Goal: Task Accomplishment & Management: Manage account settings

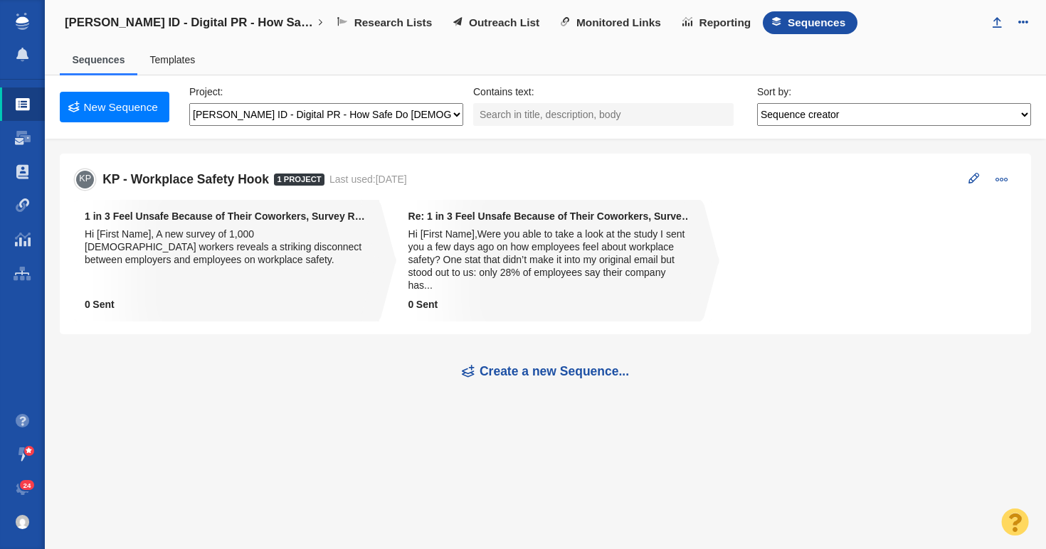
click at [507, 26] on span "Outreach List" at bounding box center [504, 22] width 70 height 13
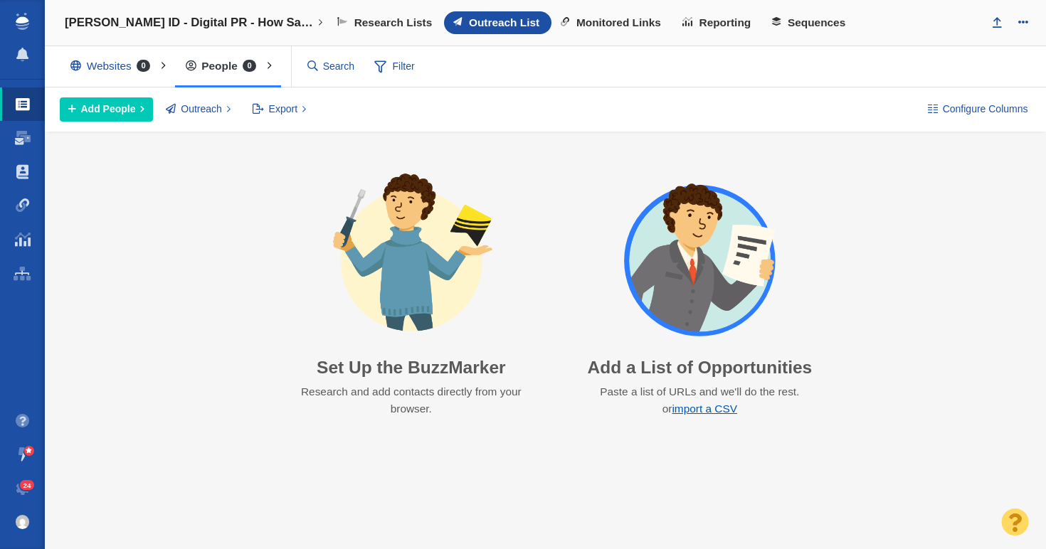
click at [710, 411] on link "import a CSV" at bounding box center [704, 409] width 65 height 12
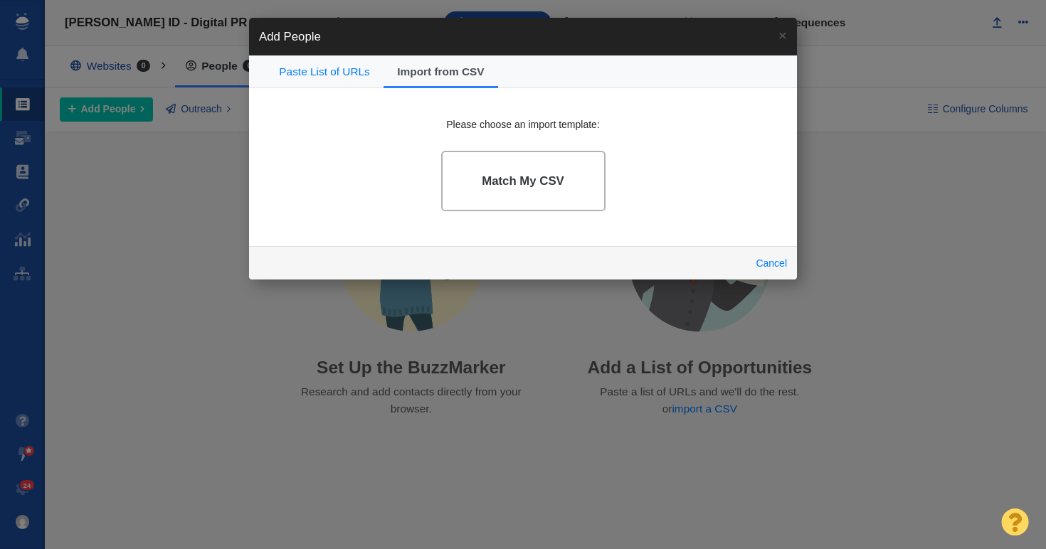
click at [526, 169] on link "Match My CSV" at bounding box center [523, 181] width 164 height 60
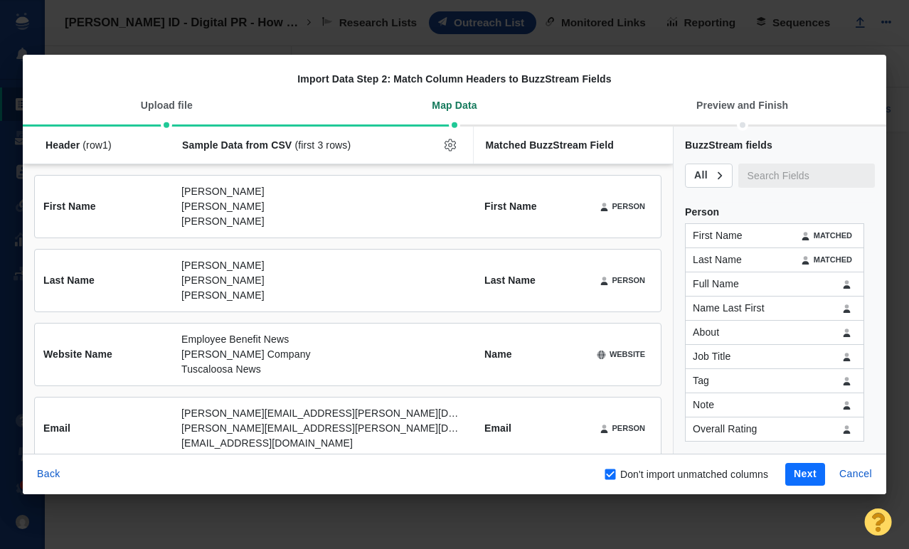
click at [805, 472] on button "Next" at bounding box center [805, 474] width 40 height 23
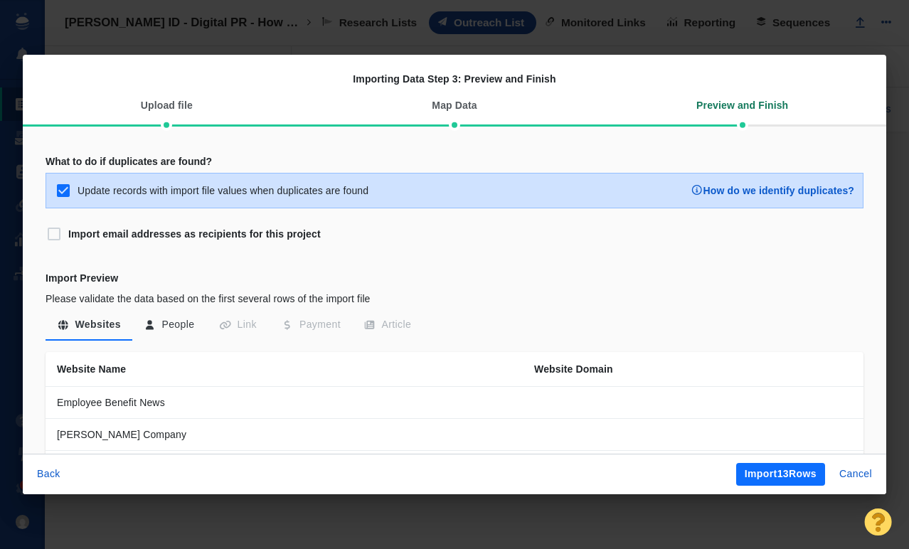
click at [805, 472] on button "Import 13 Rows" at bounding box center [780, 474] width 89 height 23
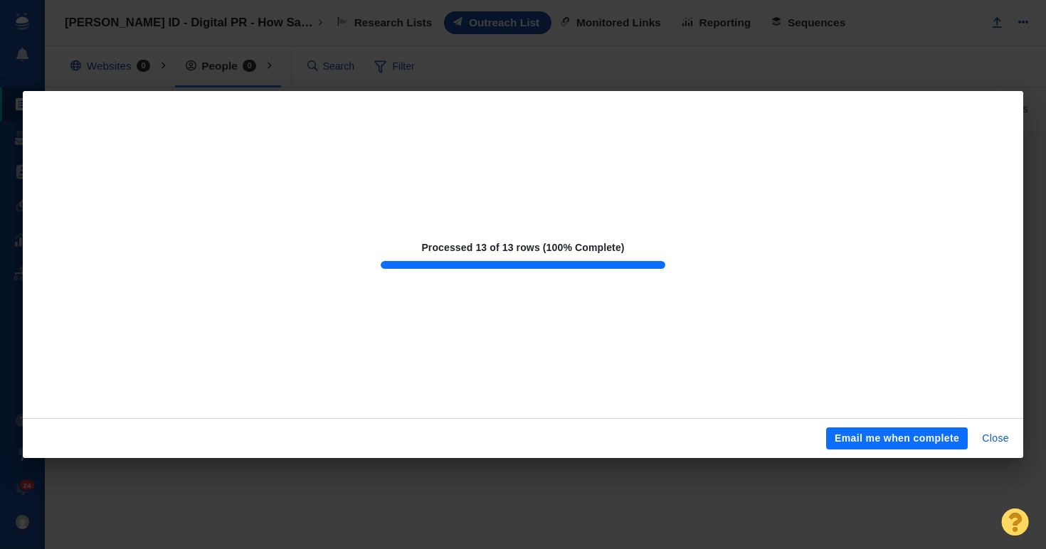
click at [728, 489] on div "Processed 13 of 13 rows (100% Complete) Email me when complete Close" at bounding box center [523, 274] width 1046 height 549
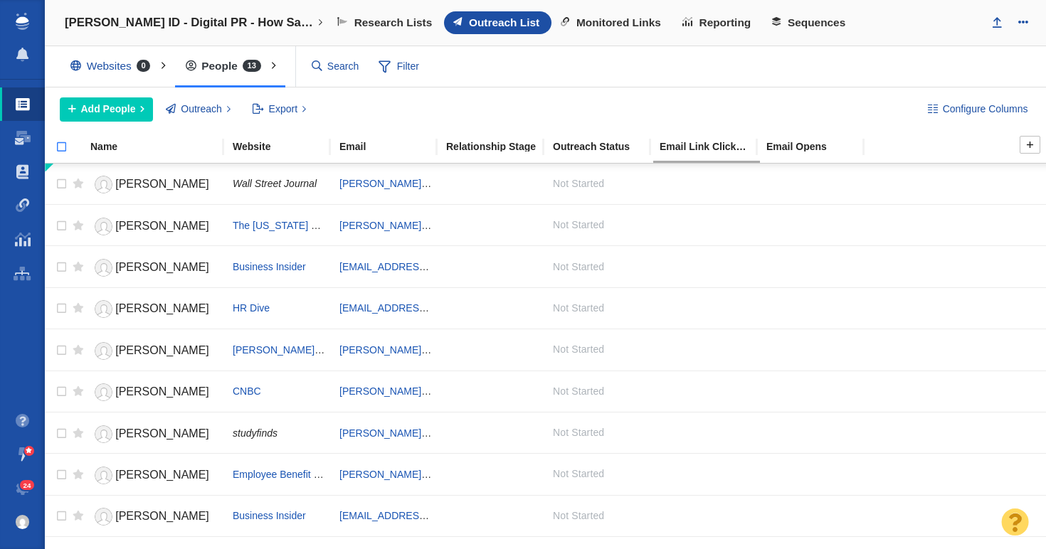
click at [63, 147] on input "checkbox" at bounding box center [55, 154] width 21 height 31
checkbox input "true"
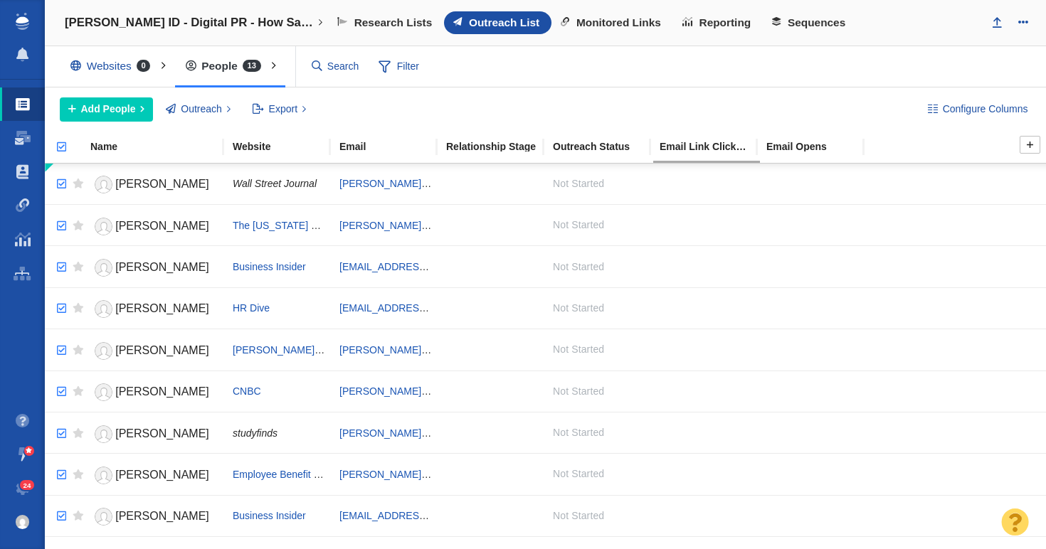
checkbox input "true"
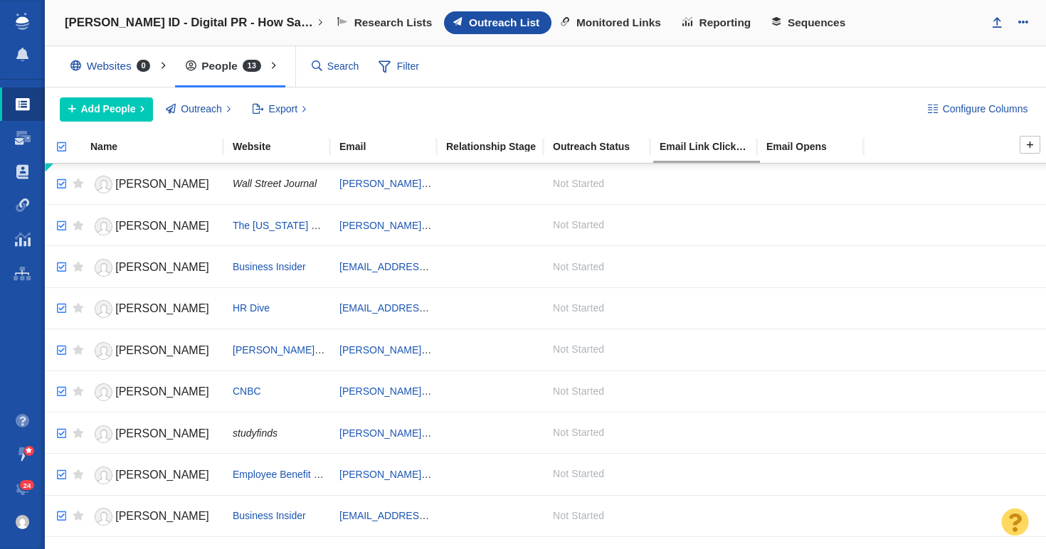
checkbox input "true"
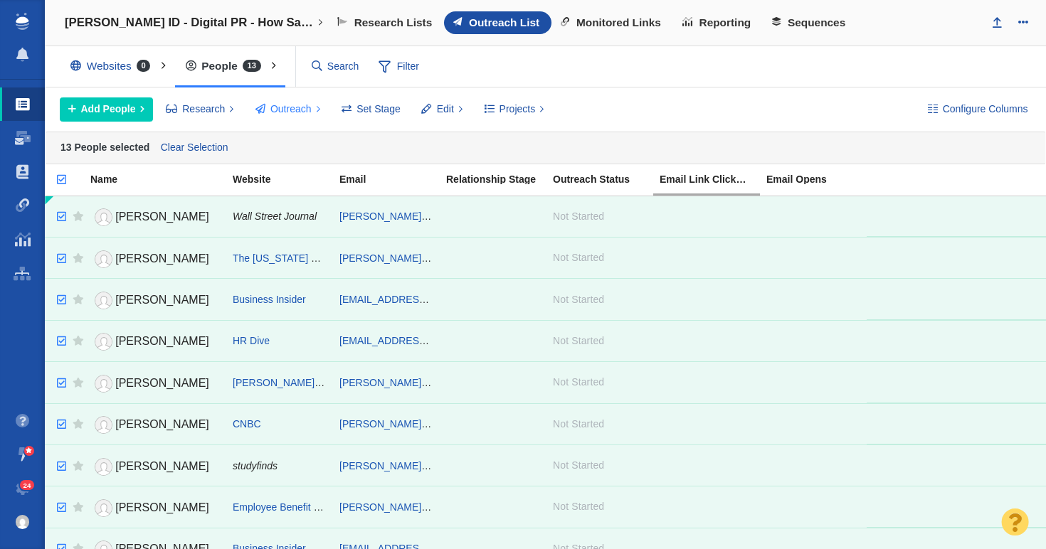
click at [300, 110] on span "Outreach" at bounding box center [290, 109] width 41 height 15
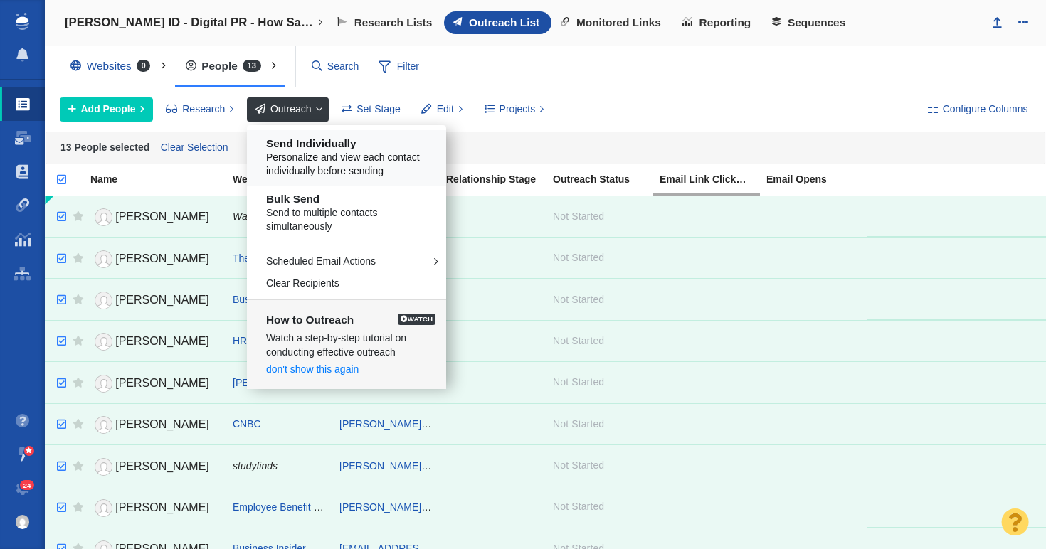
click at [330, 159] on span "Personalize and view each contact individually before sending" at bounding box center [351, 165] width 171 height 28
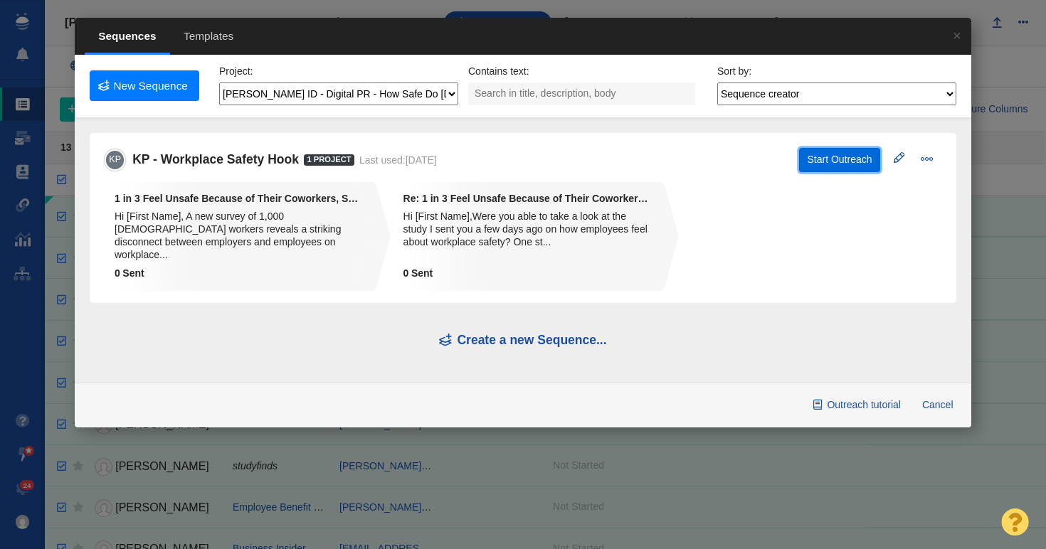
click at [830, 159] on button "Start Outreach" at bounding box center [839, 160] width 81 height 24
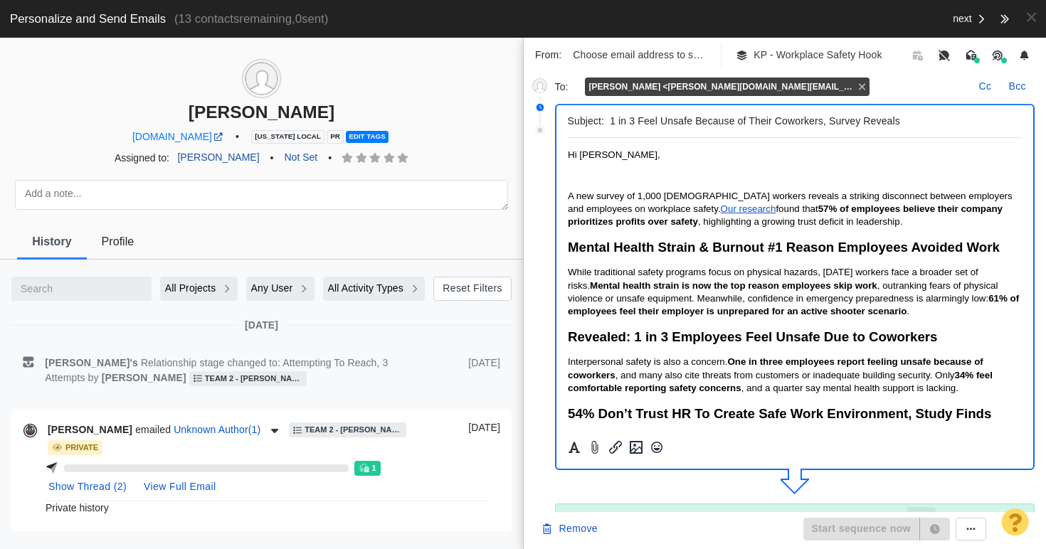
click at [597, 174] on p "Rich Text Area. Press ALT-0 for help." at bounding box center [794, 174] width 455 height 11
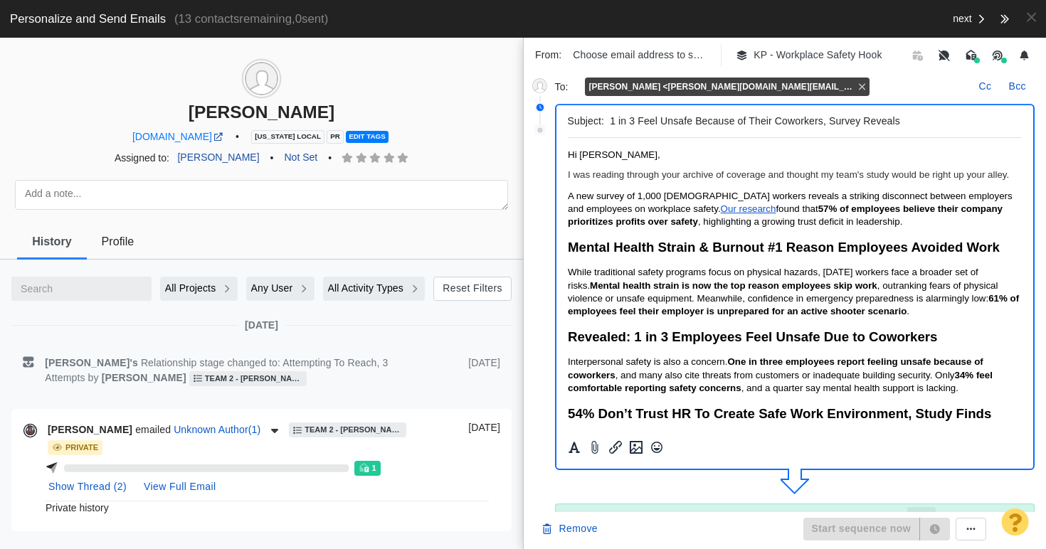
click at [618, 180] on p "I was reading through your archive of coverage and thought my team's study woul…" at bounding box center [794, 174] width 455 height 11
click at [893, 173] on p "I was reading through your archive of coverage and thought my team's study woul…" at bounding box center [794, 174] width 455 height 11
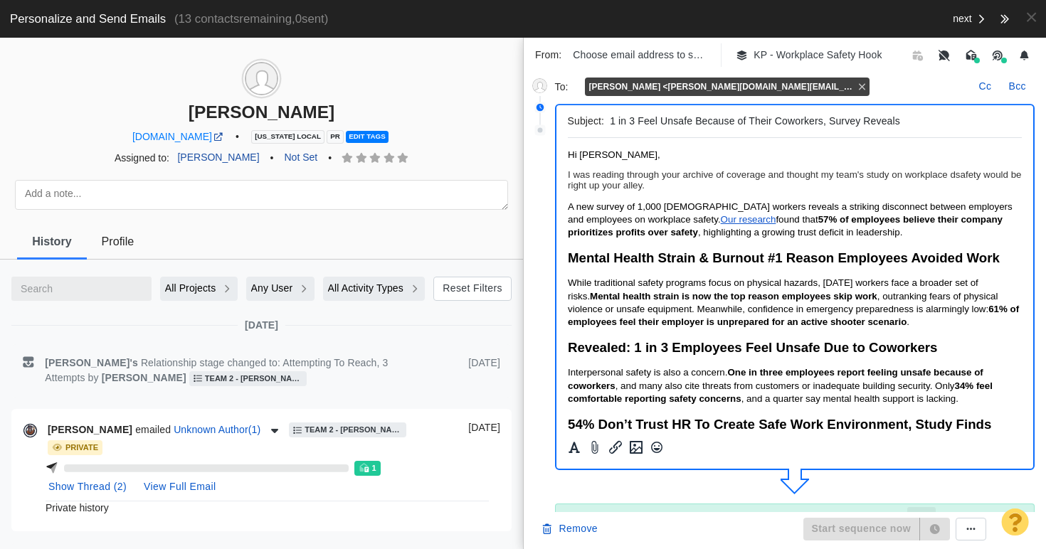
click at [965, 177] on p "I was reading through your archive of coverage and thought my team's study on w…" at bounding box center [794, 179] width 455 height 21
click at [754, 189] on p "I was reading through your archive of coverage and thought my team's study on w…" at bounding box center [794, 179] width 455 height 21
click at [600, 188] on p "I was reading through your archive of coverage and thought my team's study on w…" at bounding box center [794, 179] width 455 height 21
click at [789, 187] on p "I was reading through your archive of coverage and thought my team's study on w…" at bounding box center [794, 179] width 455 height 21
click at [739, 182] on p "I was reading through your archive of coverage and thought my team's study on w…" at bounding box center [794, 179] width 455 height 21
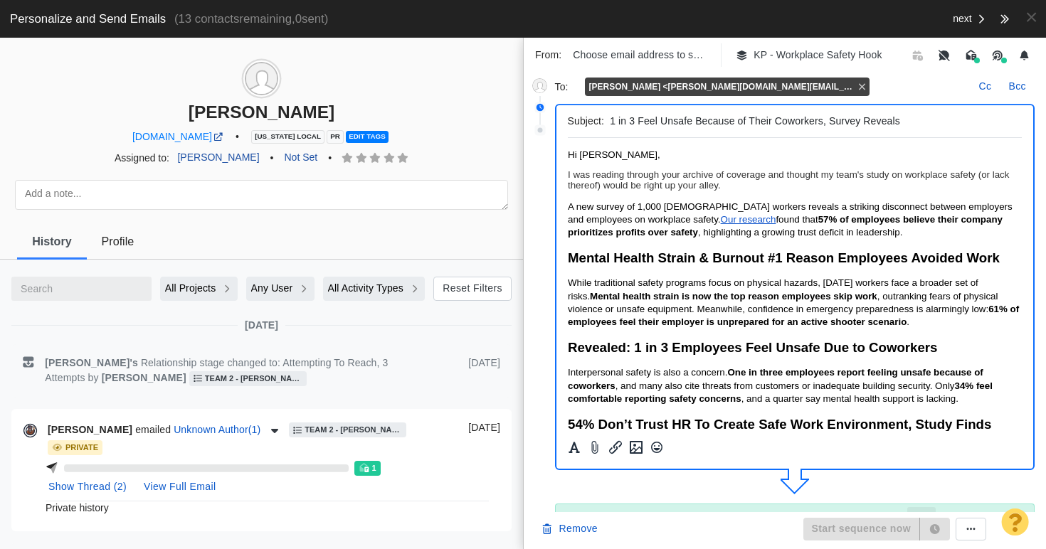
click at [714, 176] on p "I was reading through your archive of coverage and thought my team's study on w…" at bounding box center [794, 179] width 455 height 21
click at [750, 186] on p "I was reading through your archive of coverage and thought my team's study on w…" at bounding box center [794, 179] width 455 height 21
click at [602, 327] on span "61% of employees feel their employer is unprepared for an active shooter scenar…" at bounding box center [792, 315] width 451 height 23
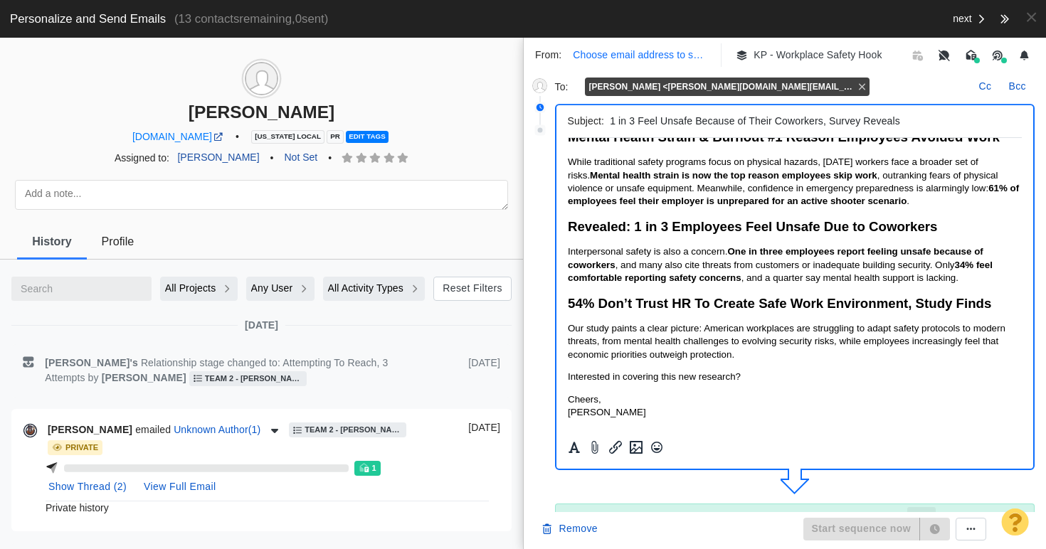
click at [647, 53] on p "Choose email address to send from" at bounding box center [640, 55] width 134 height 15
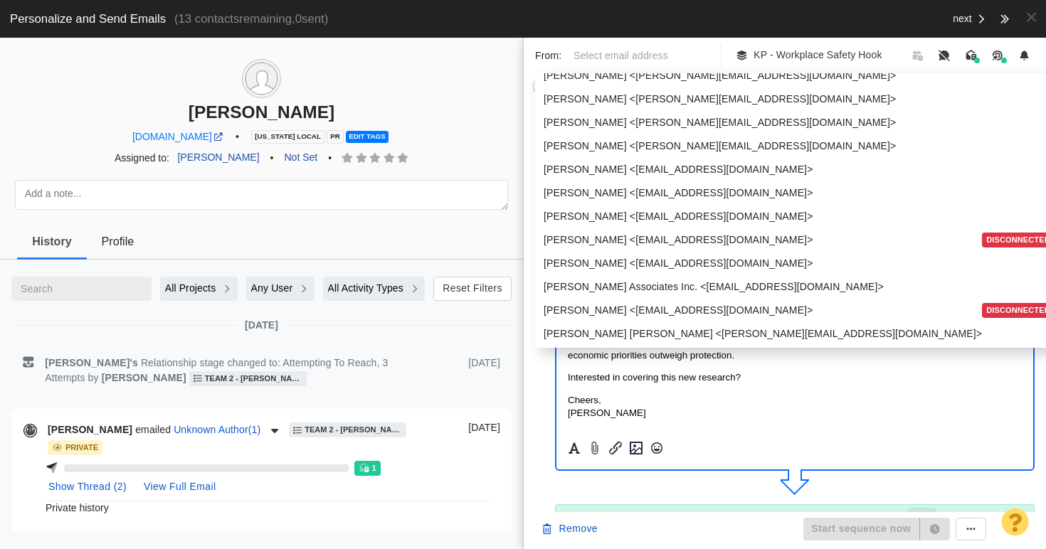
scroll to position [1209, 0]
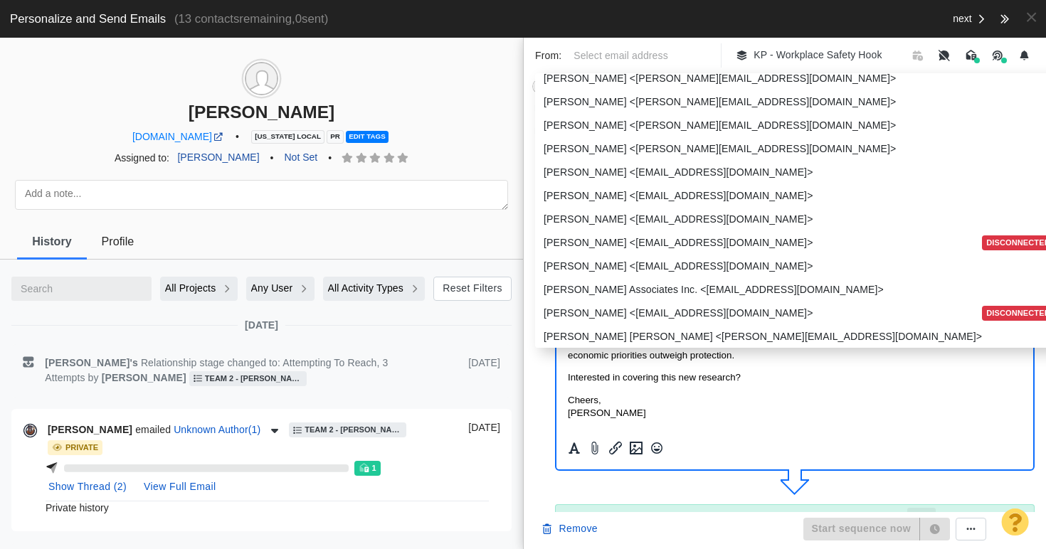
click at [669, 105] on p "[PERSON_NAME] <[PERSON_NAME][EMAIL_ADDRESS][DOMAIN_NAME]>" at bounding box center [798, 102] width 508 height 15
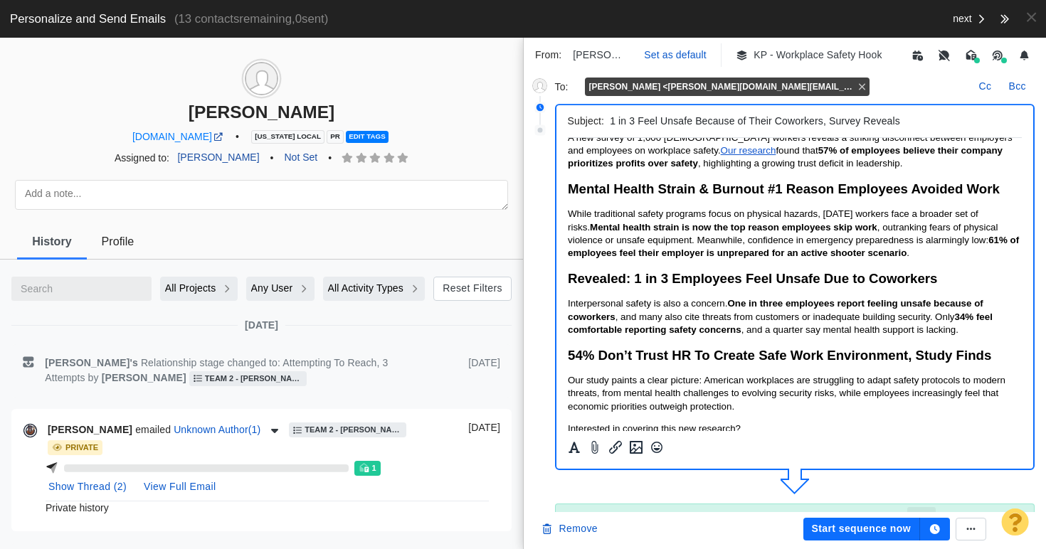
scroll to position [0, 0]
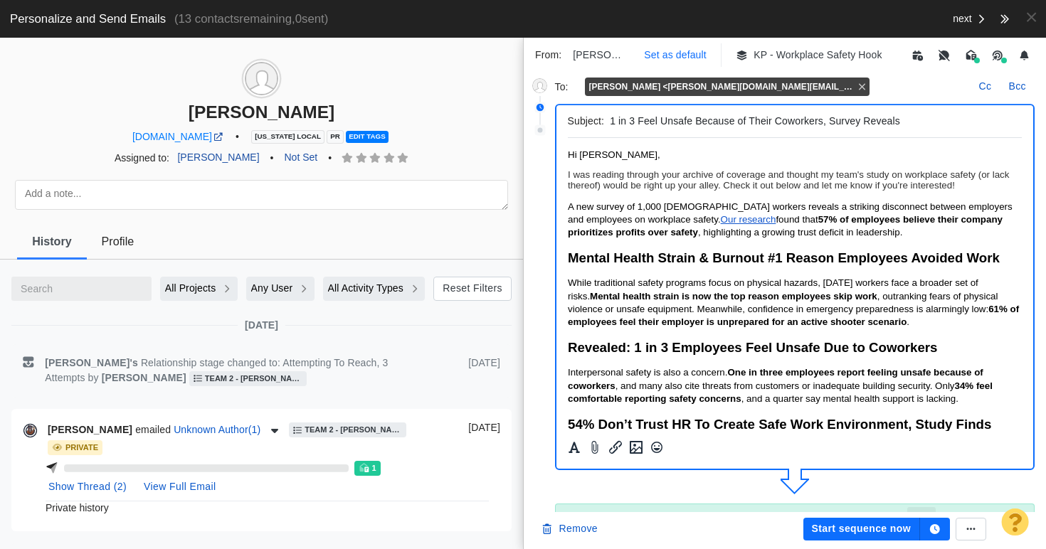
click at [687, 56] on p "Set as default" at bounding box center [675, 55] width 62 height 15
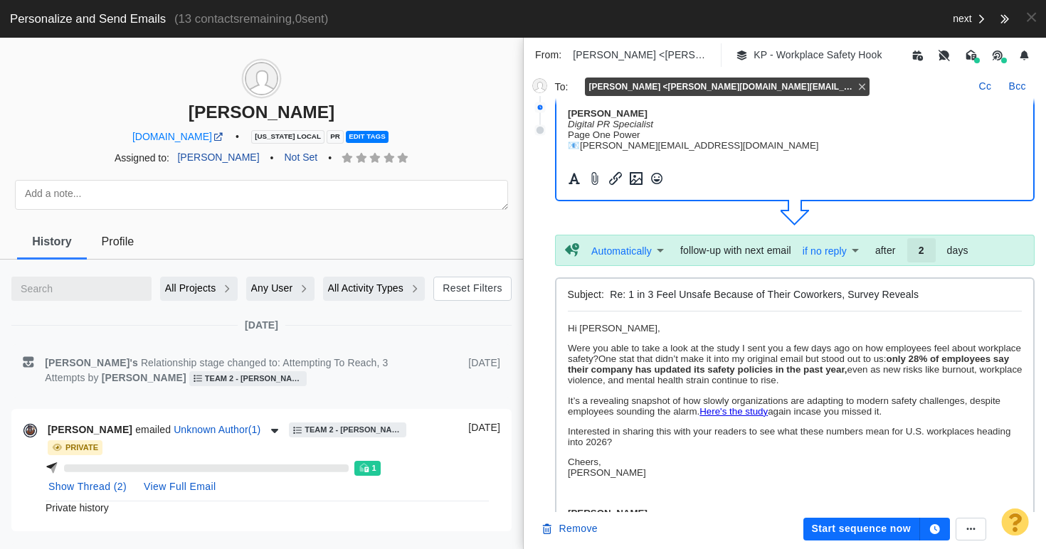
scroll to position [393, 0]
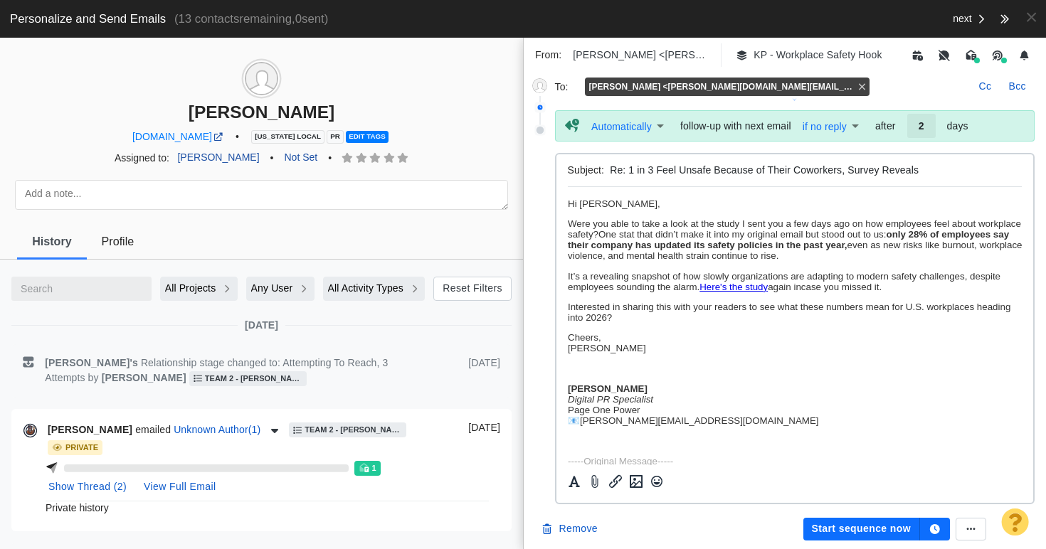
click at [619, 374] on p "Rich Text Area. Press ALT-0 for help." at bounding box center [794, 369] width 455 height 11
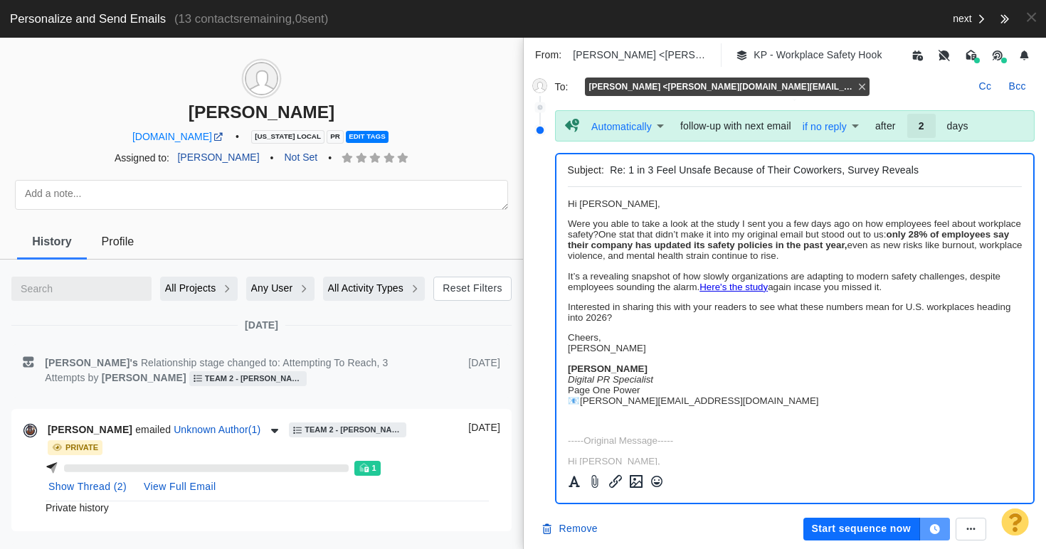
click at [933, 534] on icon "button" at bounding box center [935, 529] width 10 height 10
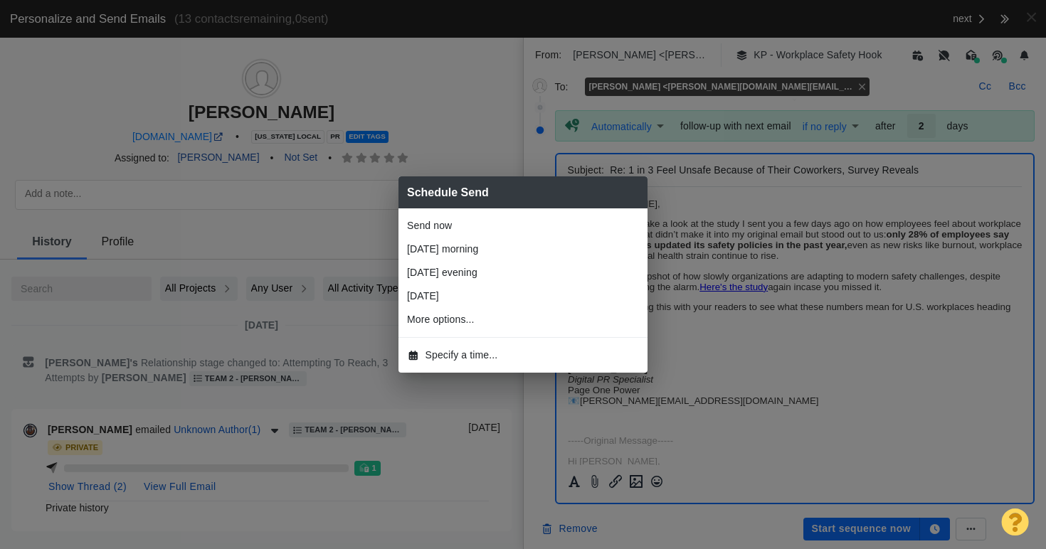
click at [475, 360] on span "Specify a time..." at bounding box center [461, 355] width 73 height 15
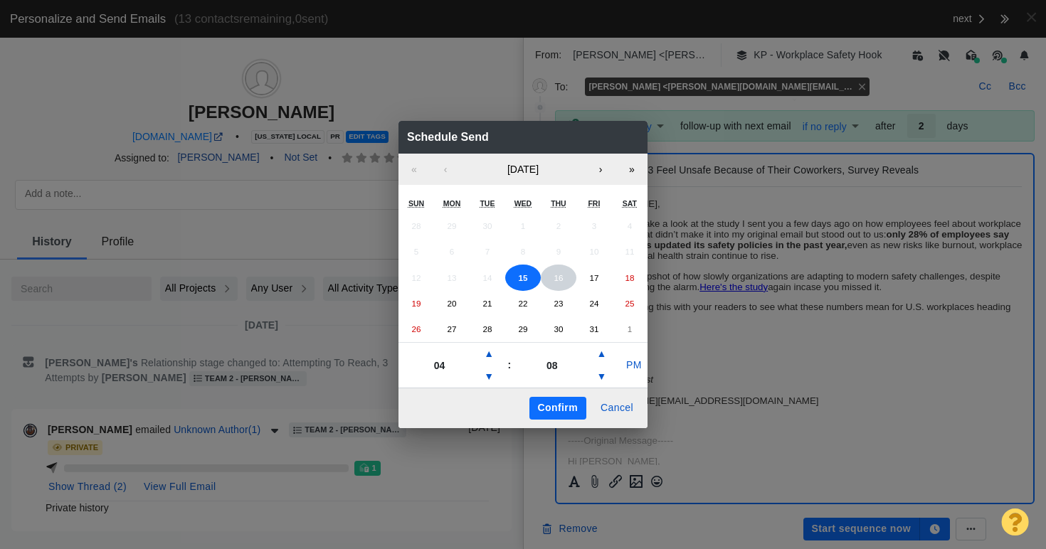
click at [558, 280] on abbr "16" at bounding box center [557, 277] width 9 height 9
click at [492, 372] on button "▼" at bounding box center [488, 377] width 17 height 23
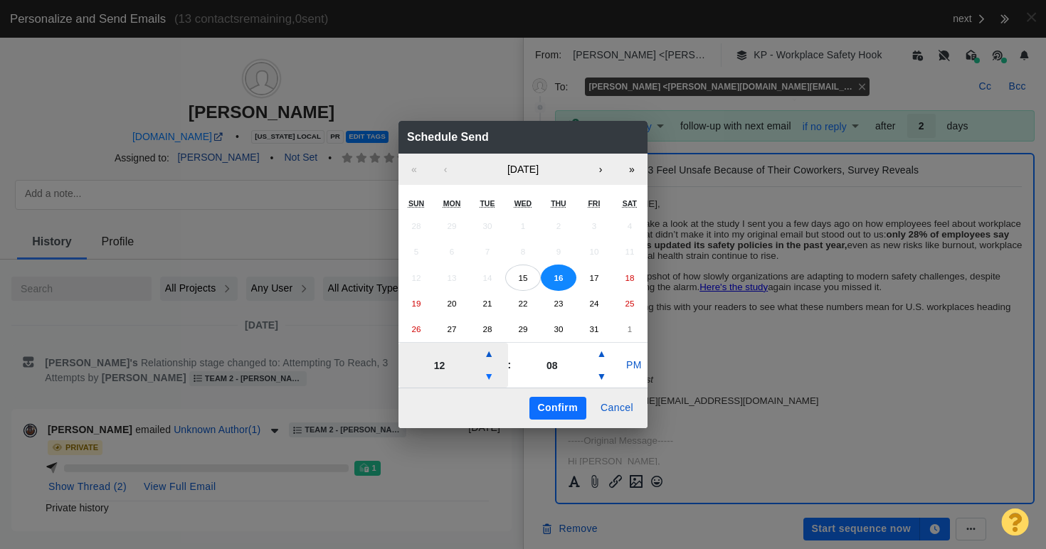
click at [492, 372] on button "▼" at bounding box center [488, 377] width 17 height 23
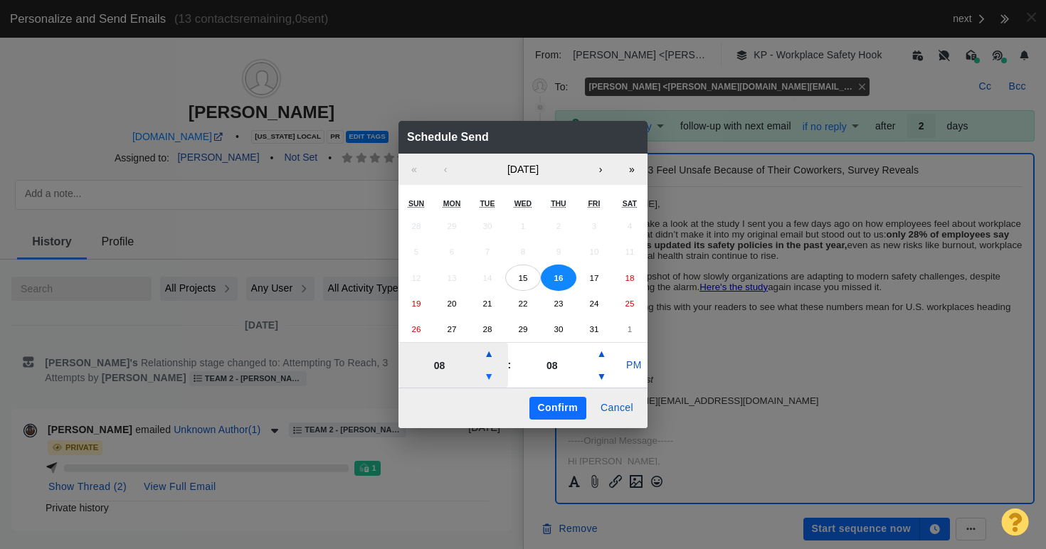
type input "07"
click at [631, 366] on button "PM" at bounding box center [633, 365] width 27 height 23
click at [551, 409] on button "Confirm" at bounding box center [557, 408] width 57 height 23
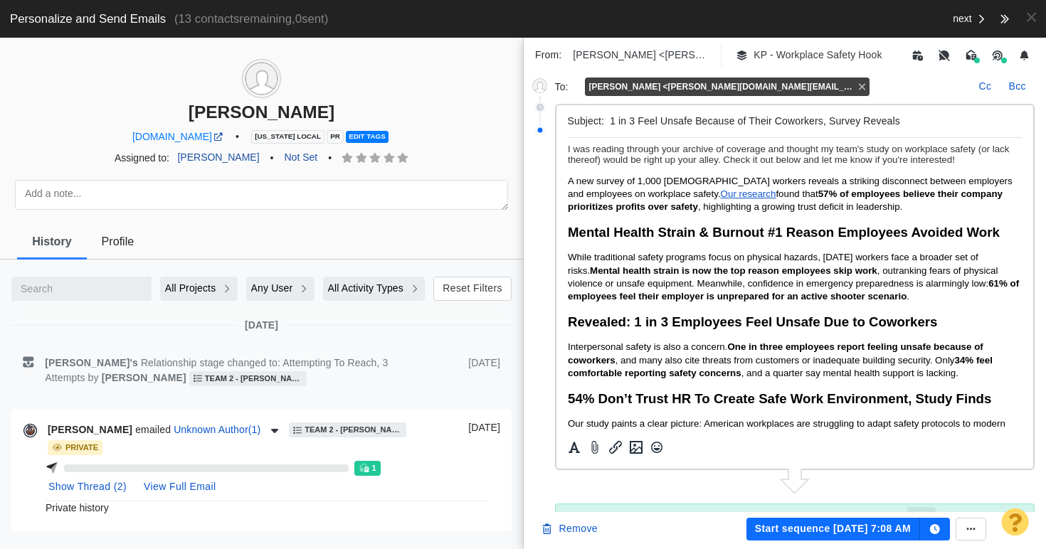
scroll to position [0, 0]
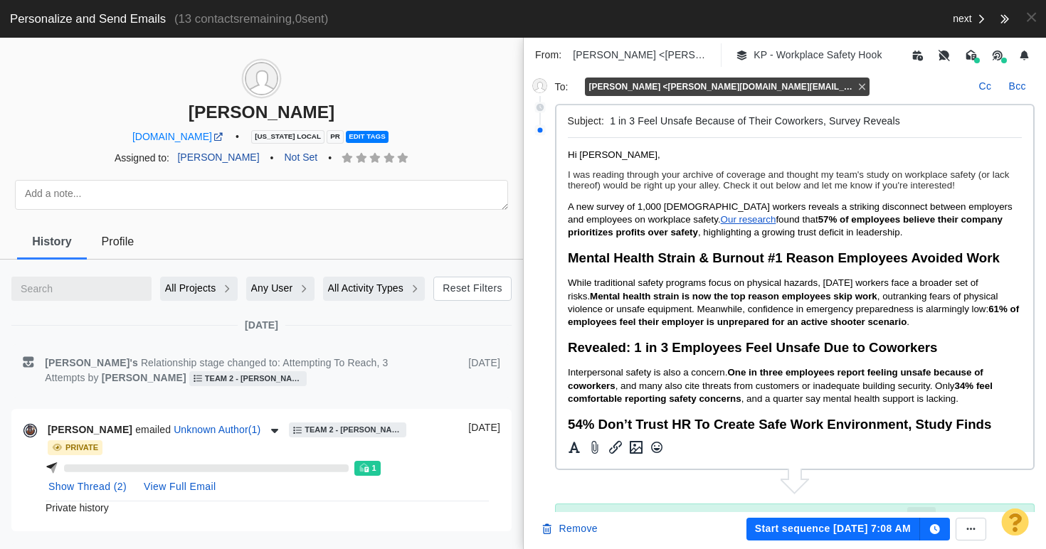
click at [706, 175] on p "I was reading through your archive of coverage and thought my team's study on w…" at bounding box center [794, 179] width 455 height 21
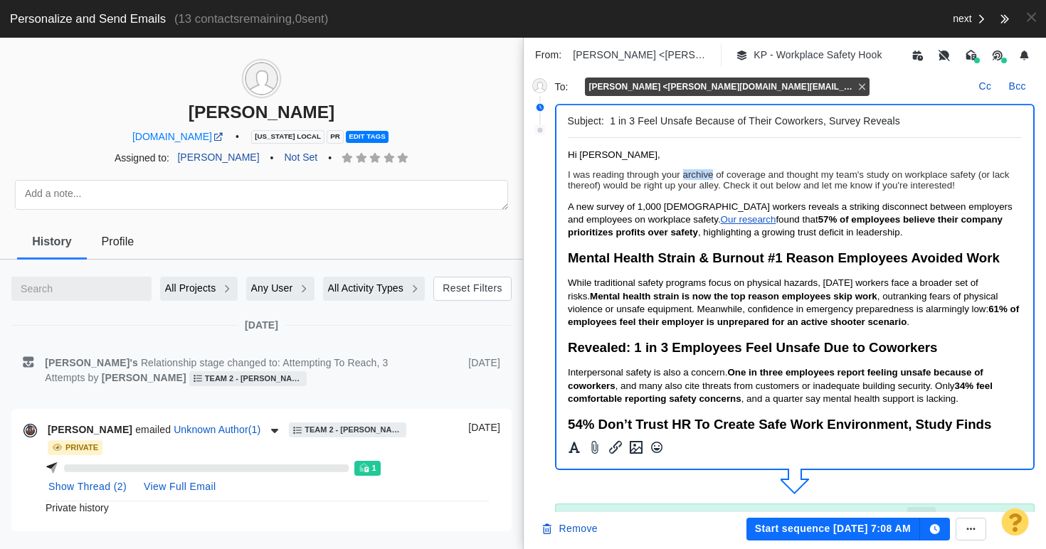
click at [706, 175] on p "I was reading through your archive of coverage and thought my team's study on w…" at bounding box center [794, 179] width 455 height 21
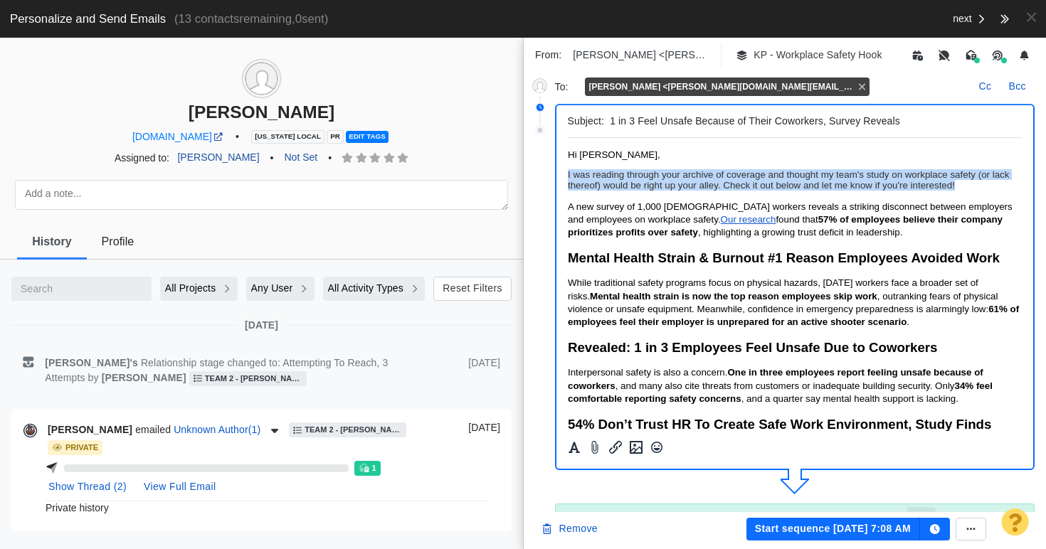
click at [706, 175] on p "I was reading through your archive of coverage and thought my team's study on w…" at bounding box center [794, 179] width 455 height 21
copy p "I was reading through your archive of coverage and thought my team's study on w…"
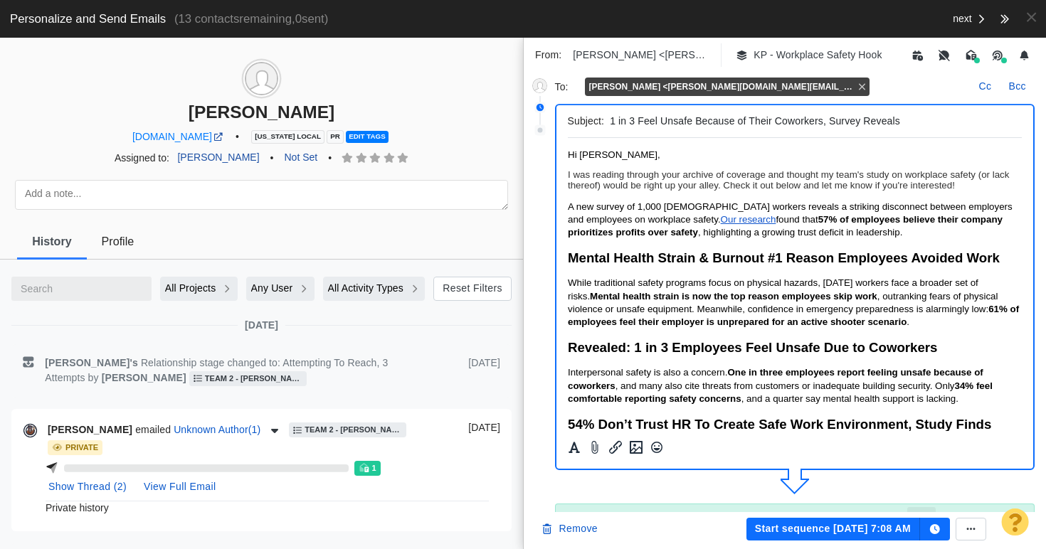
click at [701, 203] on span "A new survey of 1,000 [DEMOGRAPHIC_DATA] workers reveals a striking disconnect …" at bounding box center [789, 212] width 445 height 23
click at [815, 531] on button "Start sequence [DATE] 7:08 AM" at bounding box center [833, 529] width 174 height 23
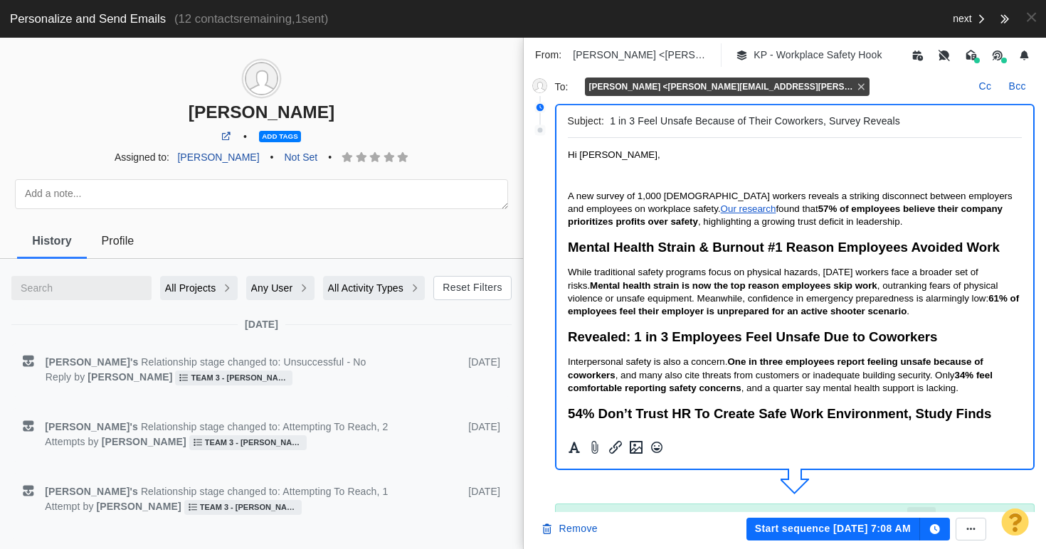
click at [588, 177] on p "Rich Text Area. Press ALT-0 for help." at bounding box center [794, 174] width 455 height 11
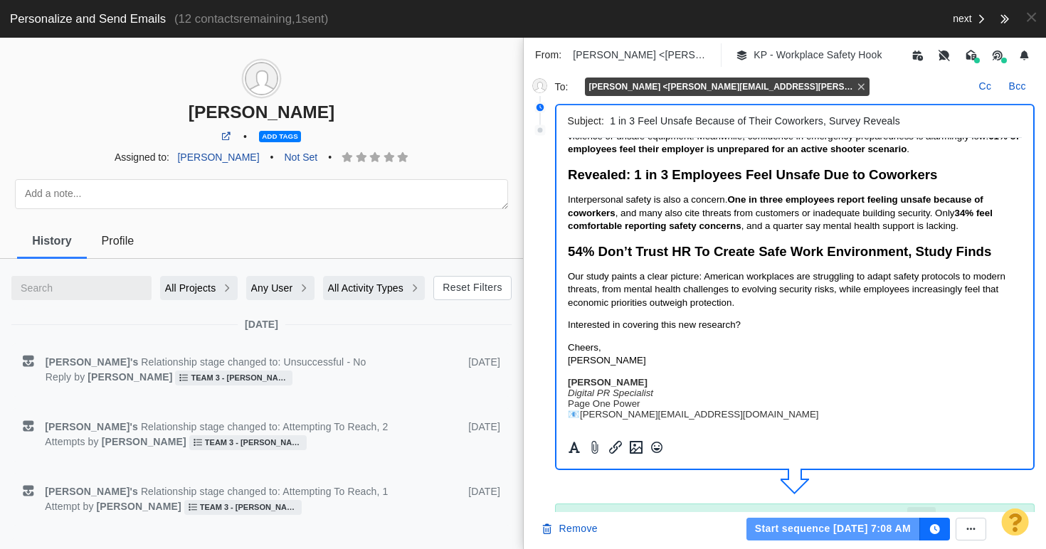
click at [810, 529] on button "Start sequence [DATE] 7:08 AM" at bounding box center [833, 529] width 174 height 23
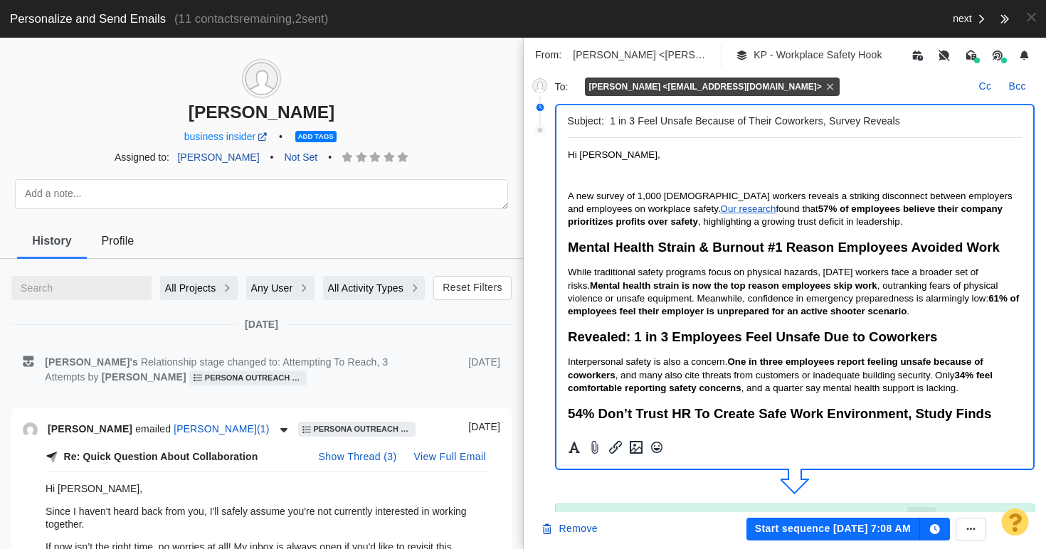
click at [669, 172] on p "Rich Text Area. Press ALT-0 for help." at bounding box center [794, 174] width 455 height 11
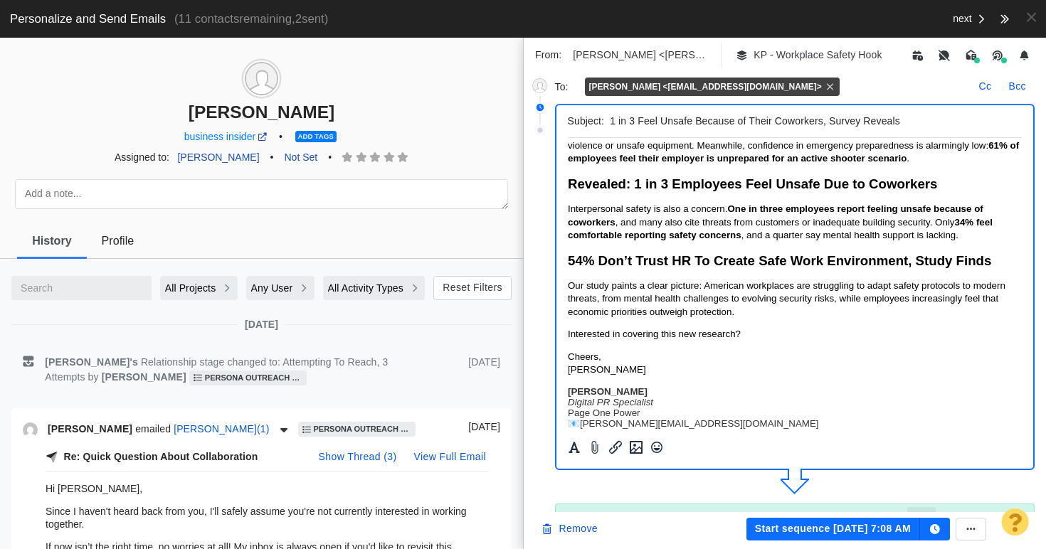
scroll to position [177, 0]
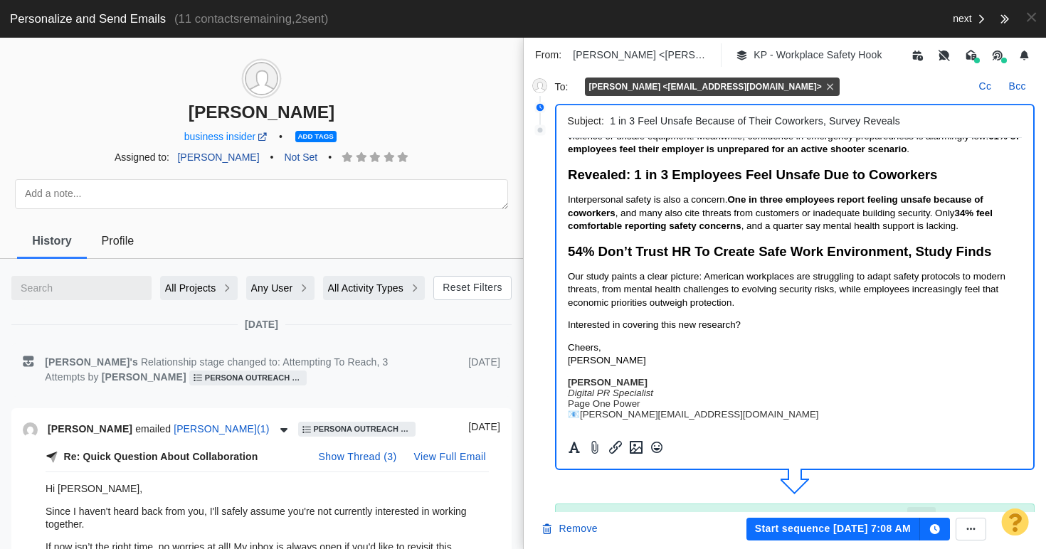
click at [799, 530] on button "Start sequence [DATE] 7:08 AM" at bounding box center [833, 529] width 174 height 23
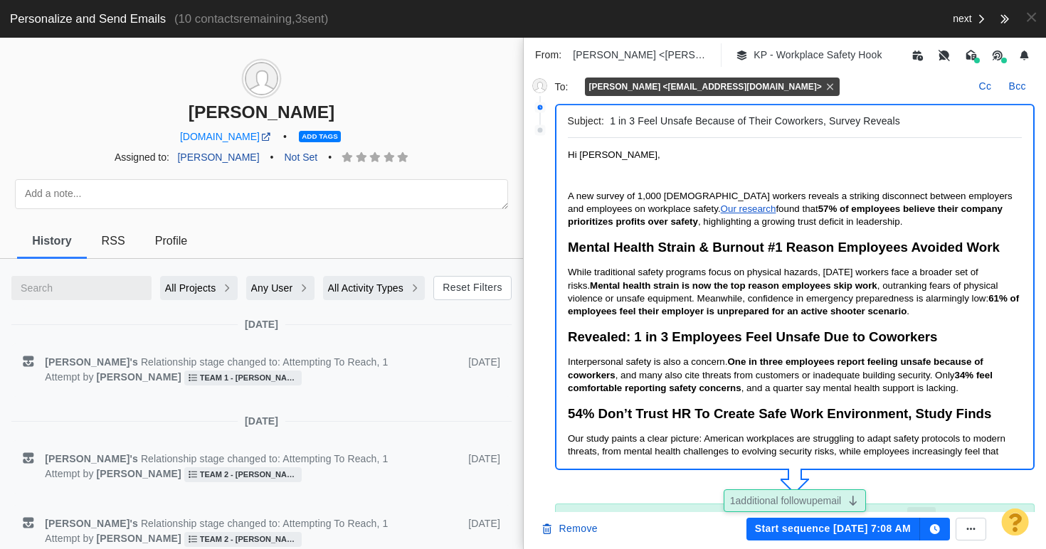
scroll to position [0, 0]
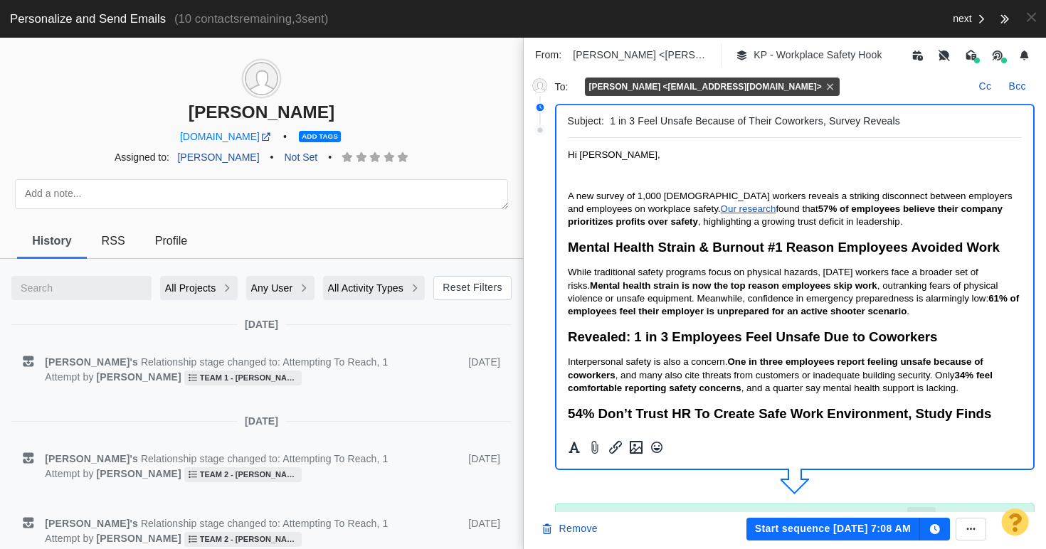
click at [622, 176] on p "Rich Text Area. Press ALT-0 for help." at bounding box center [794, 174] width 455 height 11
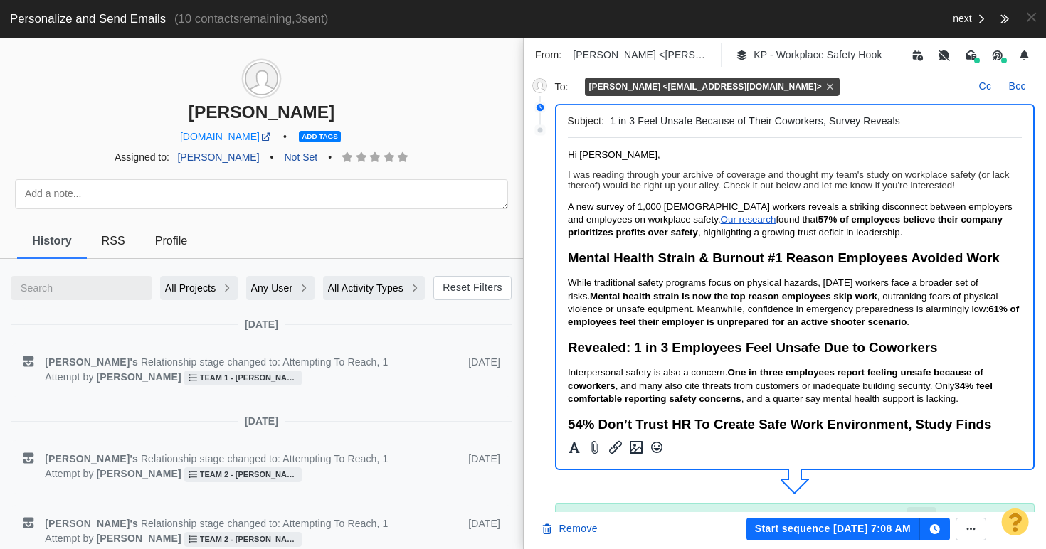
click at [825, 523] on button "Start sequence [DATE] 7:08 AM" at bounding box center [833, 529] width 174 height 23
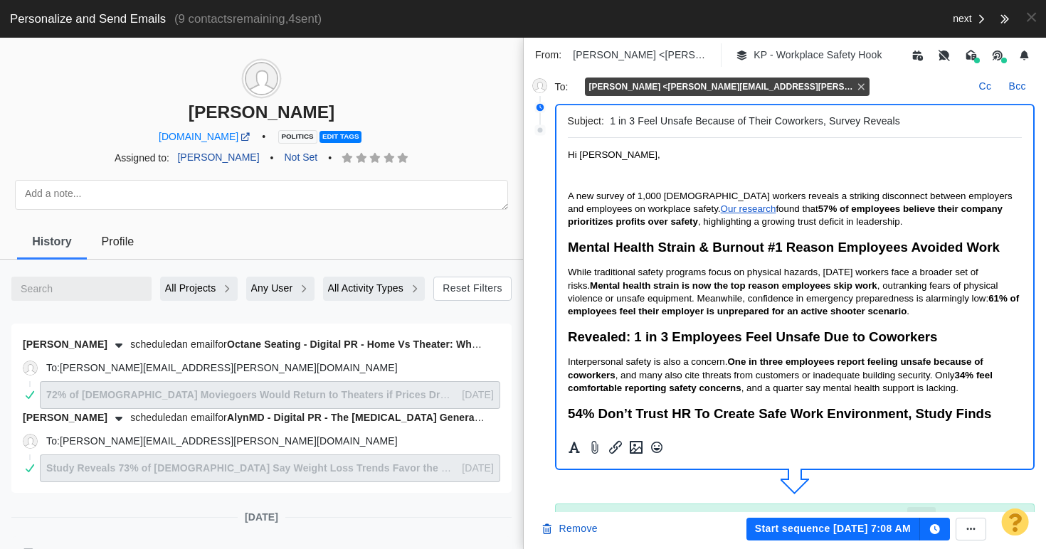
click at [600, 178] on p "Rich Text Area. Press ALT-0 for help." at bounding box center [794, 174] width 455 height 11
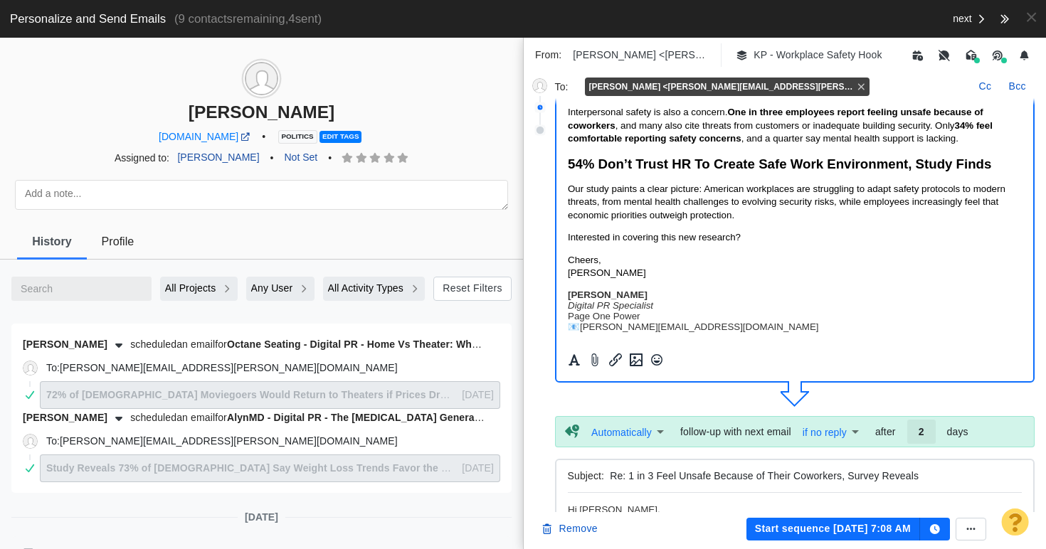
scroll to position [90, 0]
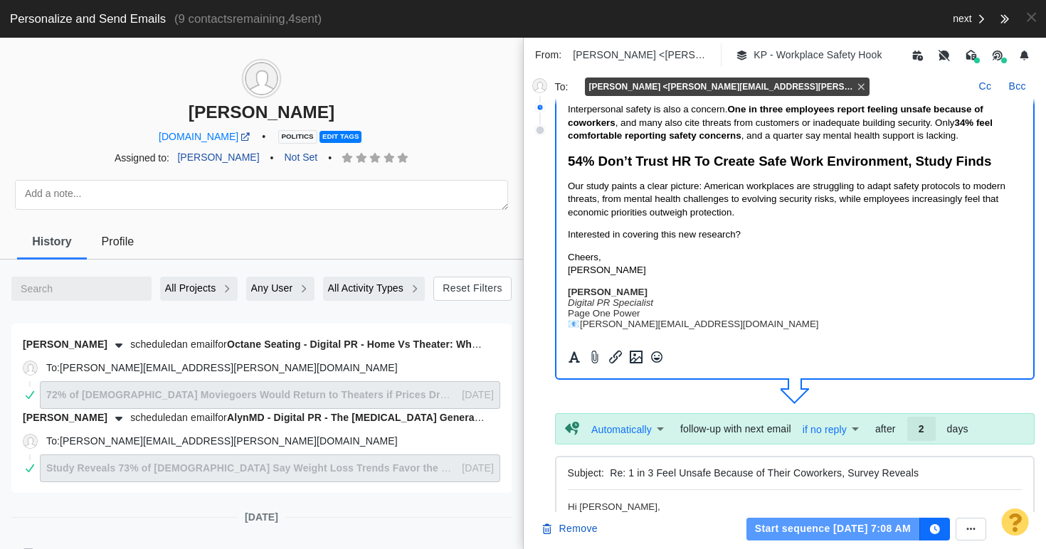
click at [869, 526] on button "Start sequence [DATE] 7:08 AM" at bounding box center [833, 529] width 174 height 23
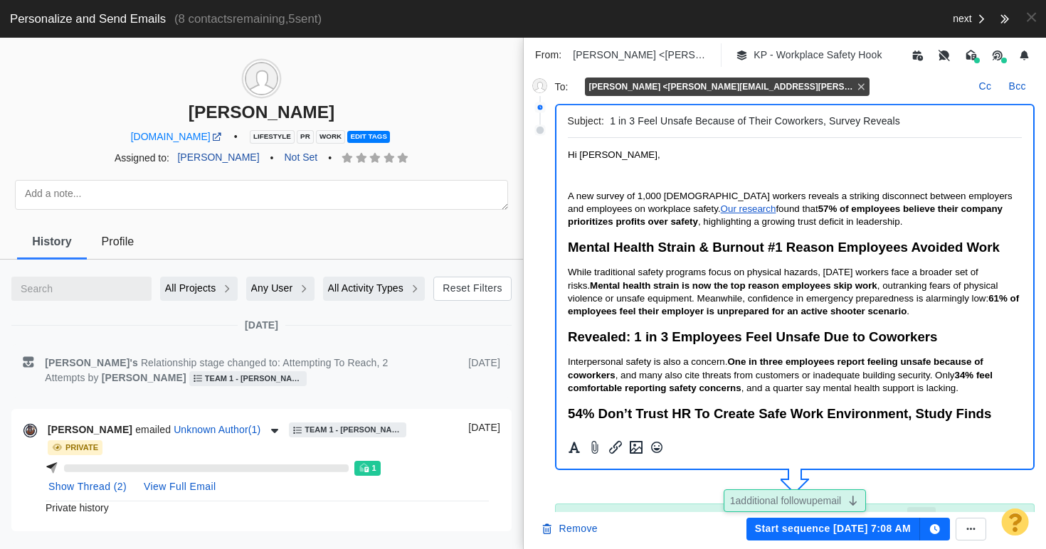
scroll to position [0, 0]
click at [657, 176] on p "Rich Text Area. Press ALT-0 for help." at bounding box center [794, 174] width 455 height 11
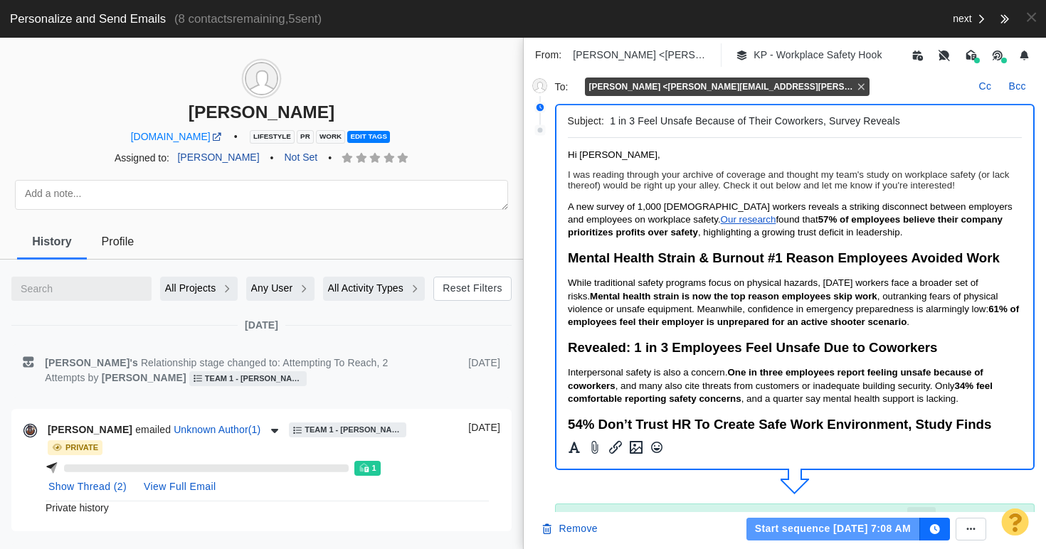
click at [804, 531] on button "Start sequence [DATE] 7:08 AM" at bounding box center [833, 529] width 174 height 23
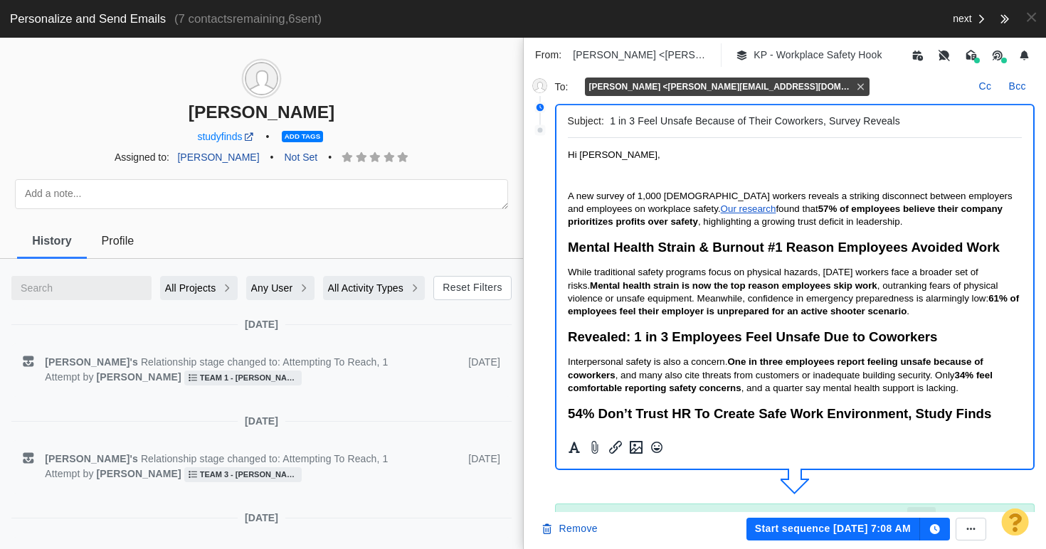
click at [610, 177] on p "Rich Text Area. Press ALT-0 for help." at bounding box center [794, 174] width 455 height 11
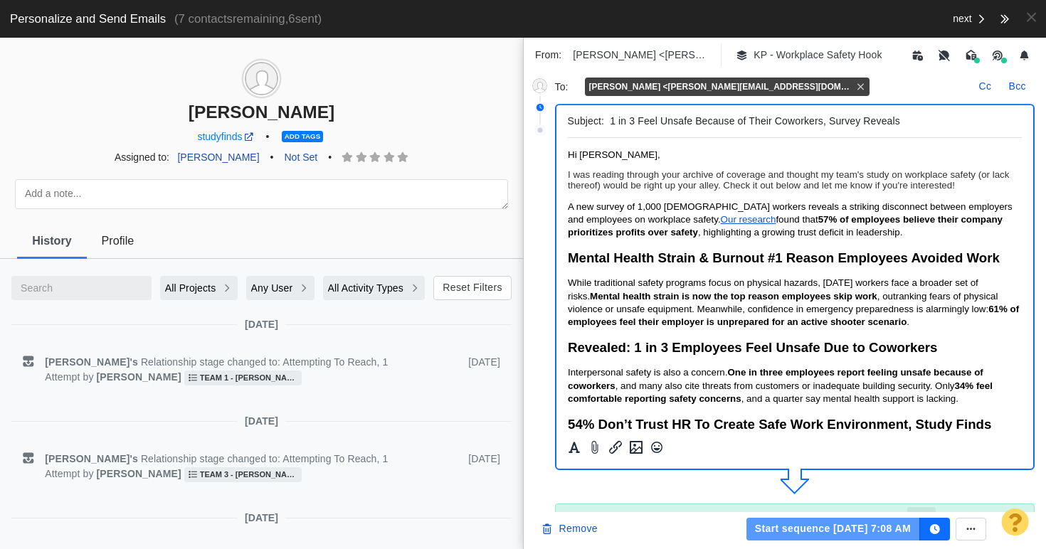
click at [842, 534] on button "Start sequence [DATE] 7:08 AM" at bounding box center [833, 529] width 174 height 23
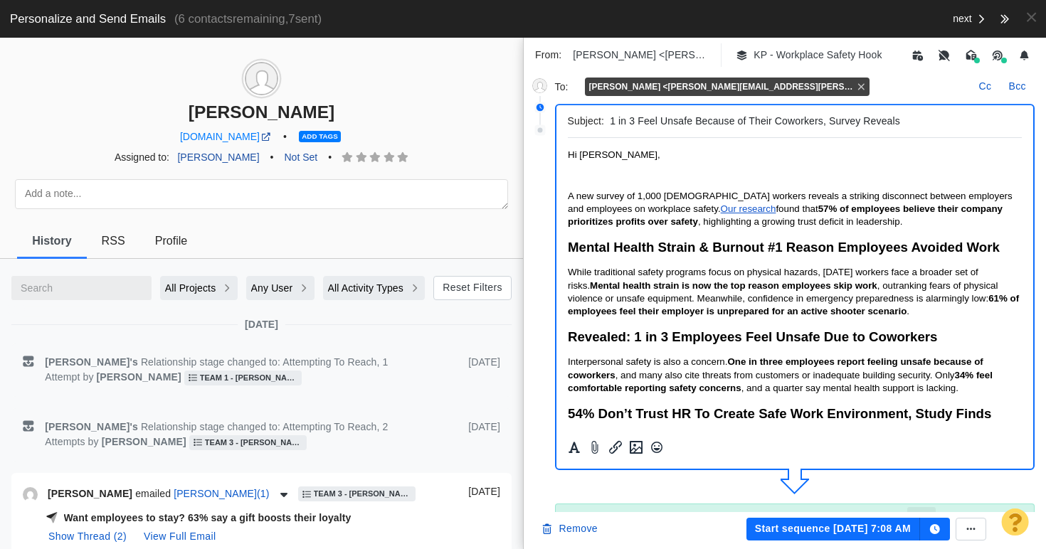
click at [581, 179] on p "Rich Text Area. Press ALT-0 for help." at bounding box center [794, 174] width 455 height 11
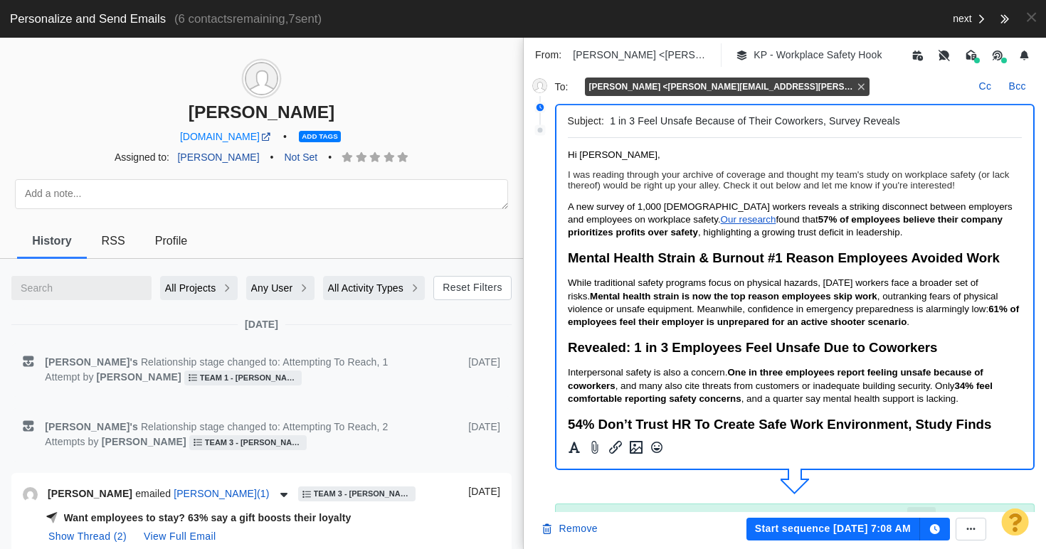
click at [847, 529] on button "Start sequence [DATE] 7:08 AM" at bounding box center [833, 529] width 174 height 23
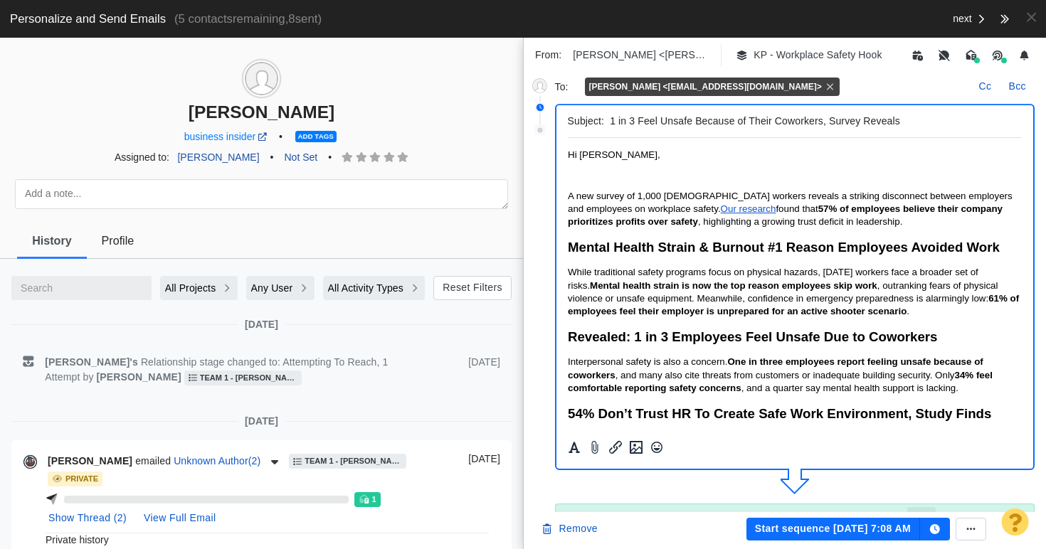
click at [581, 177] on p "Rich Text Area. Press ALT-0 for help." at bounding box center [794, 174] width 455 height 11
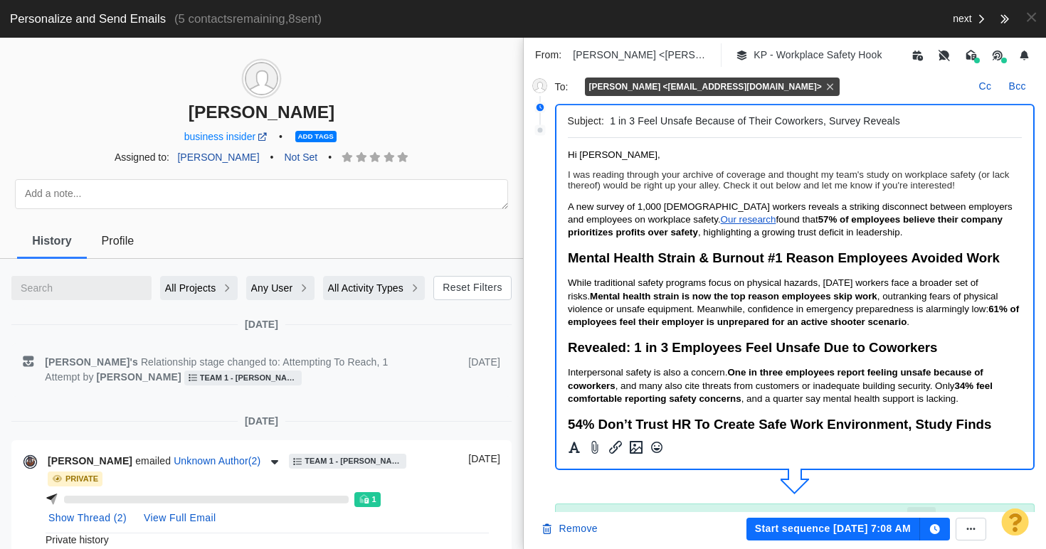
click at [834, 529] on button "Start sequence [DATE] 7:08 AM" at bounding box center [833, 529] width 174 height 23
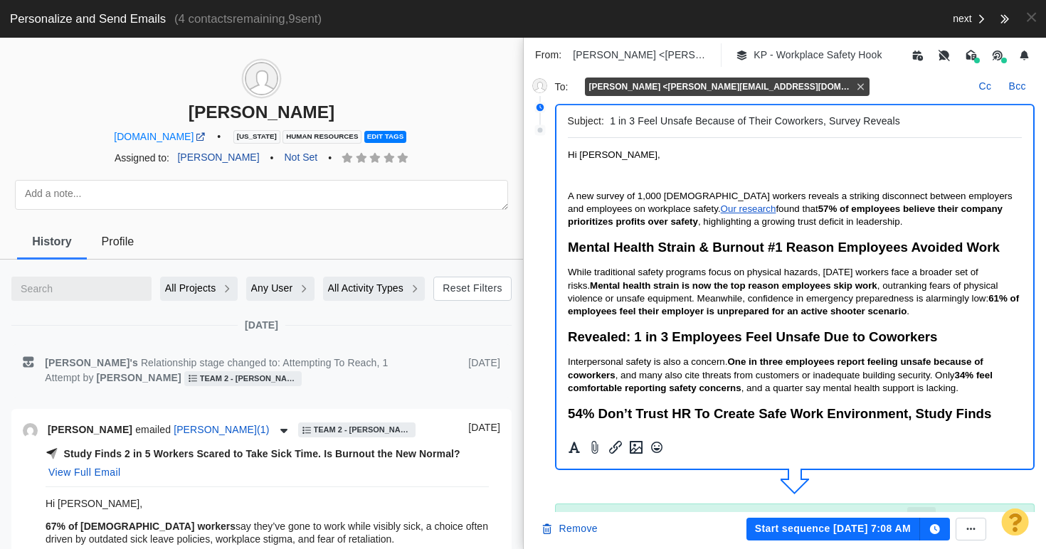
click at [610, 176] on p "Rich Text Area. Press ALT-0 for help." at bounding box center [794, 174] width 455 height 11
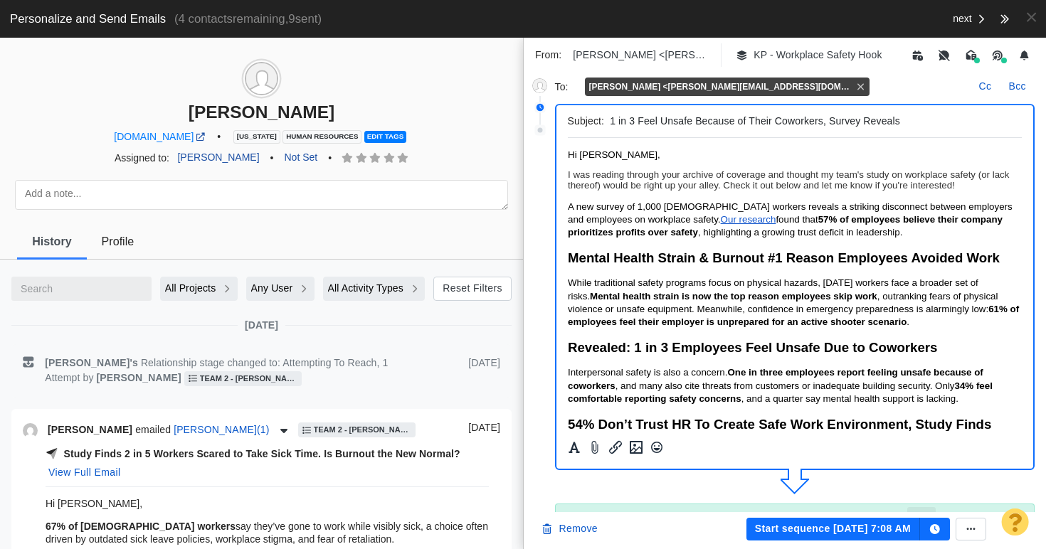
click at [788, 528] on button "Start sequence [DATE] 7:08 AM" at bounding box center [833, 529] width 174 height 23
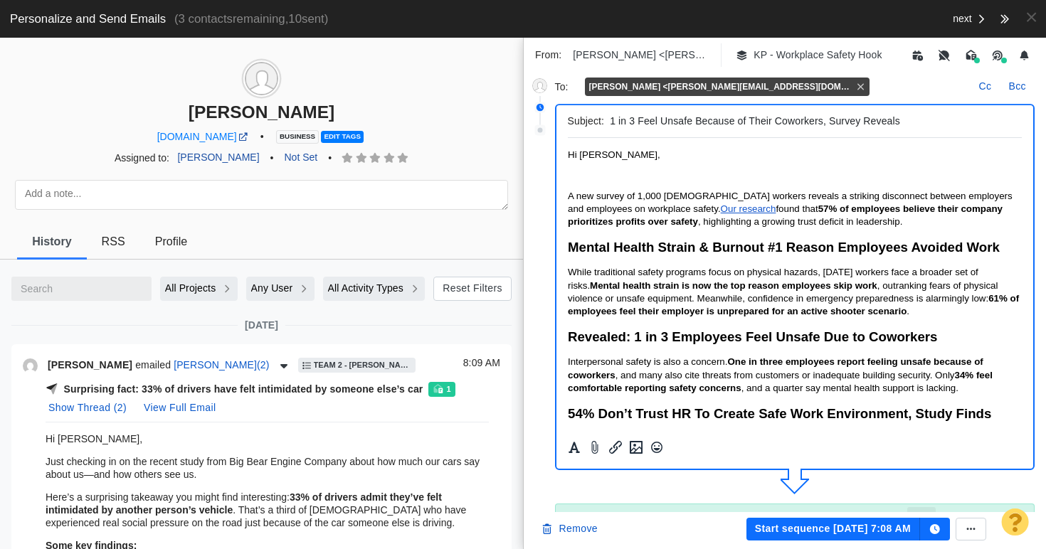
click at [605, 175] on p "Rich Text Area. Press ALT-0 for help." at bounding box center [794, 174] width 455 height 11
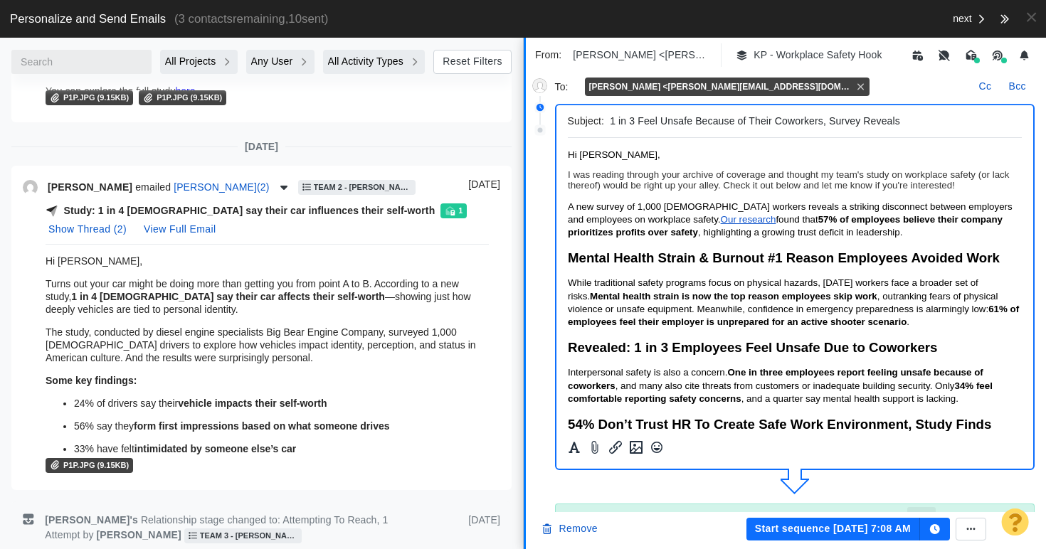
scroll to position [283, 0]
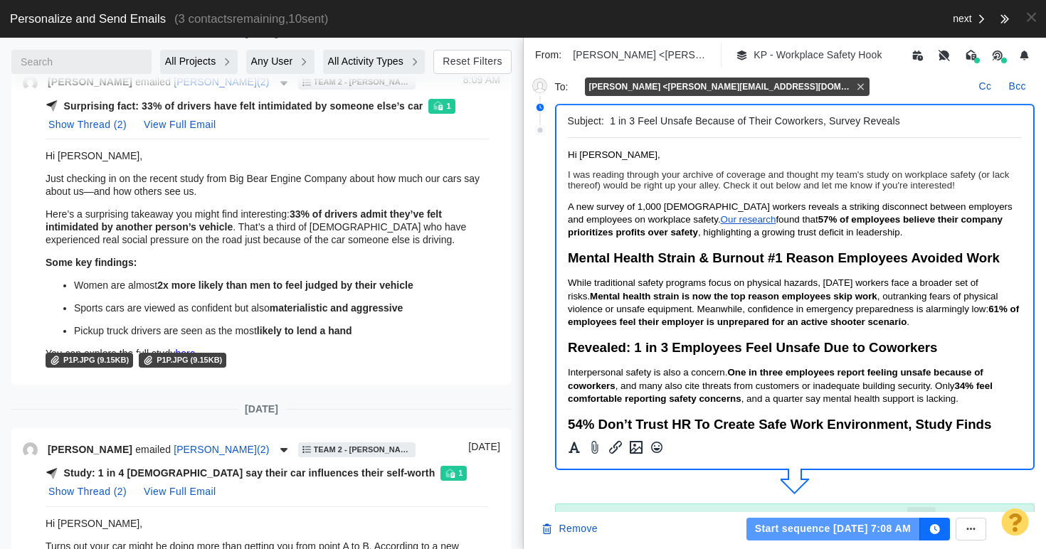
click at [871, 527] on button "Start sequence [DATE] 7:08 AM" at bounding box center [833, 529] width 174 height 23
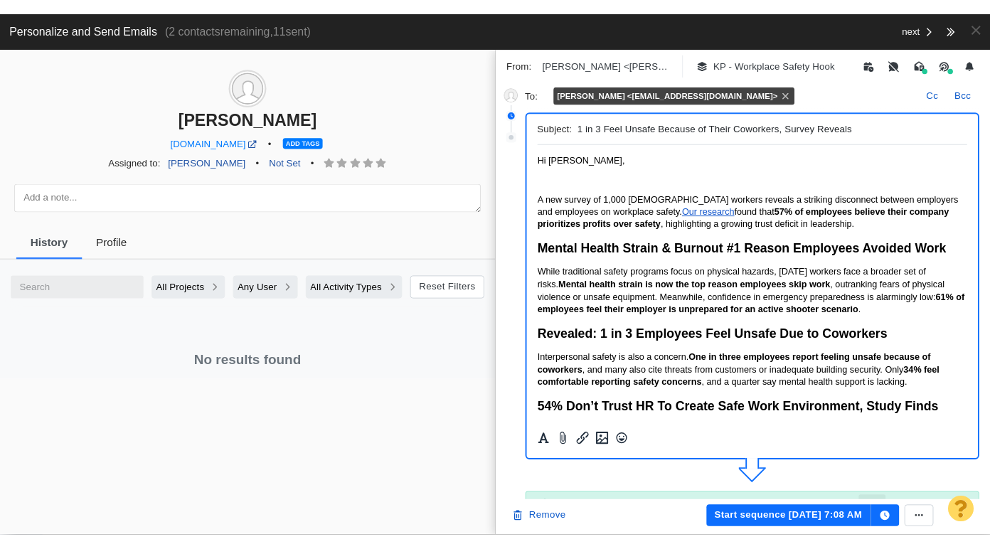
scroll to position [0, 0]
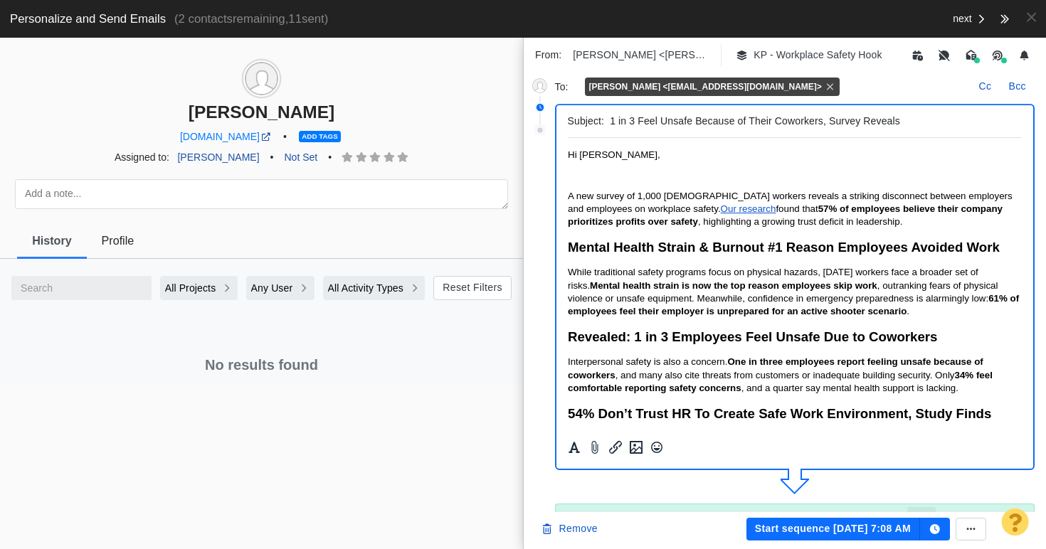
click at [581, 177] on p "Rich Text Area. Press ALT-0 for help." at bounding box center [794, 174] width 455 height 11
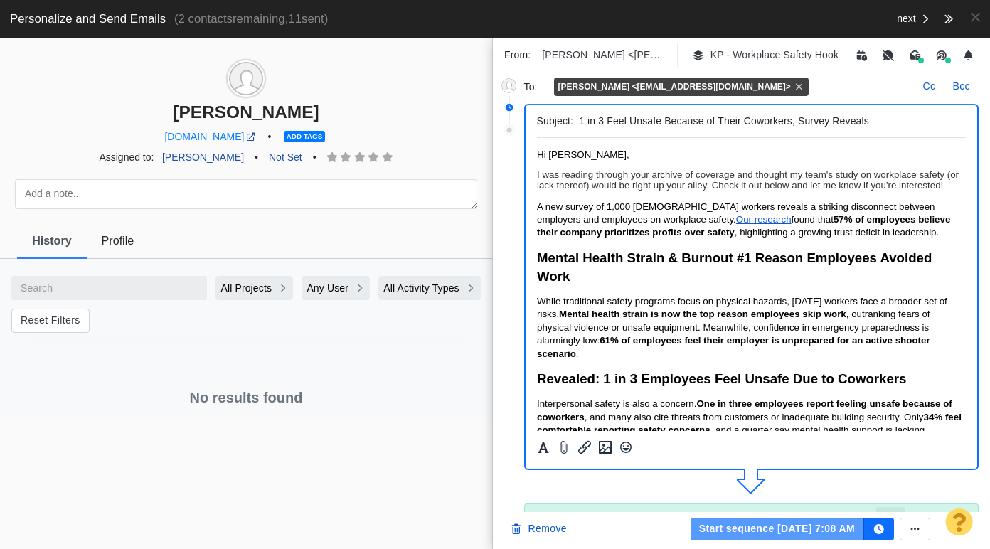
click at [810, 530] on button "Start sequence [DATE] 7:08 AM" at bounding box center [778, 529] width 174 height 23
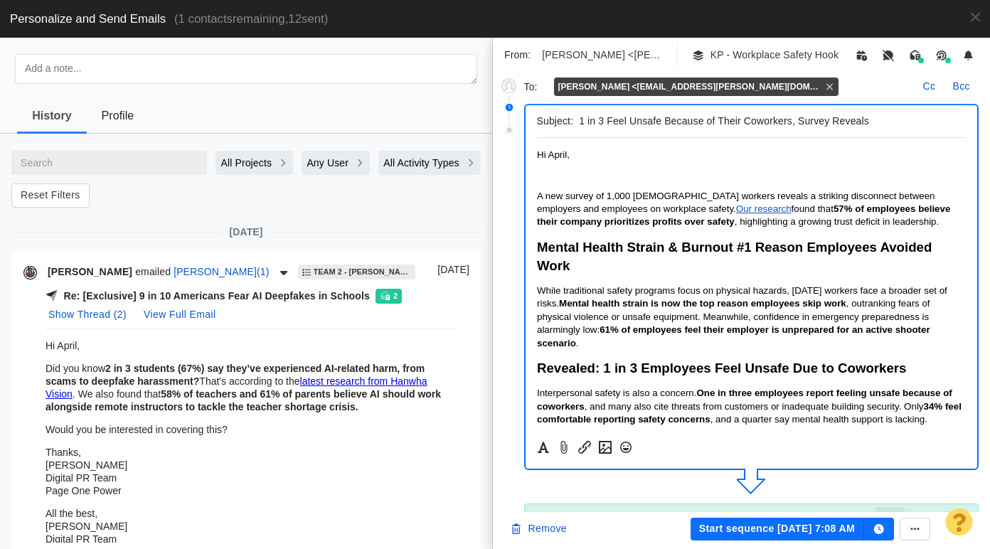
scroll to position [145, 0]
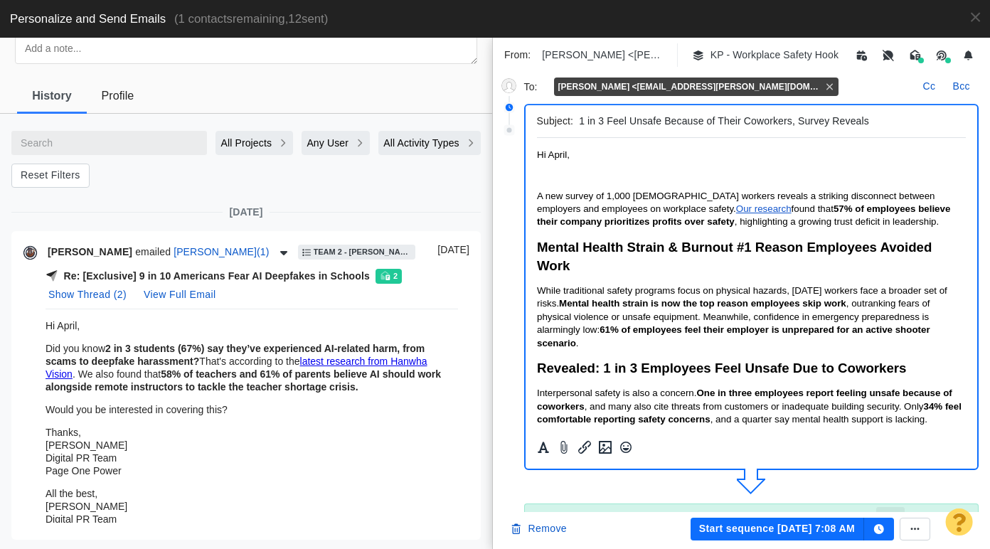
click at [588, 173] on p "Rich Text Area. Press ALT-0 for help." at bounding box center [751, 174] width 430 height 11
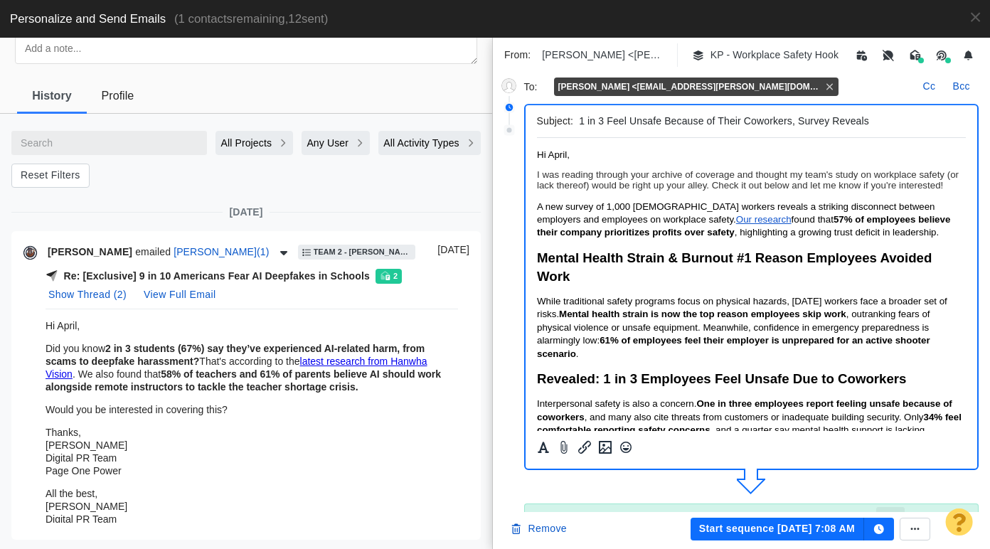
click at [807, 526] on button "Start sequence [DATE] 7:08 AM" at bounding box center [778, 529] width 174 height 23
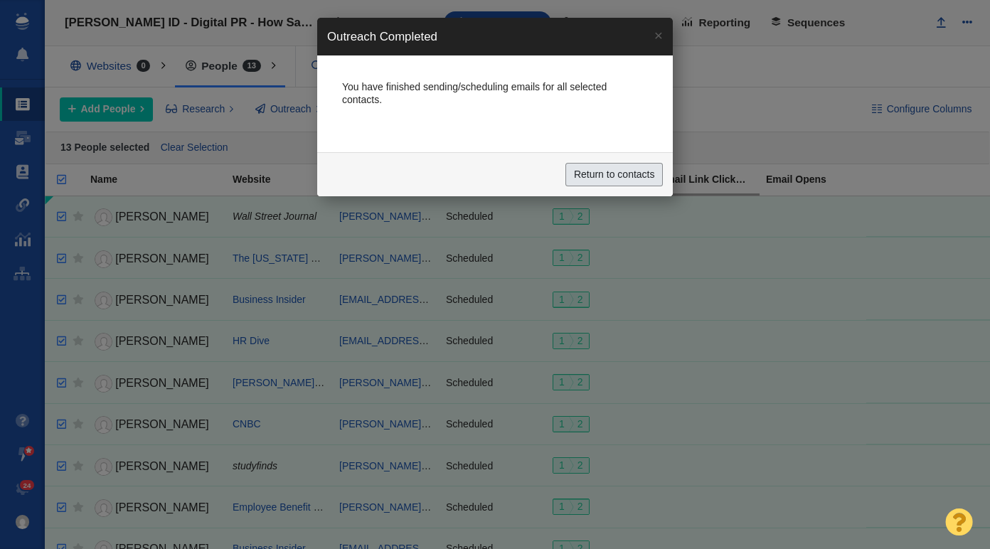
click at [602, 166] on input "Return to contacts" at bounding box center [614, 175] width 97 height 24
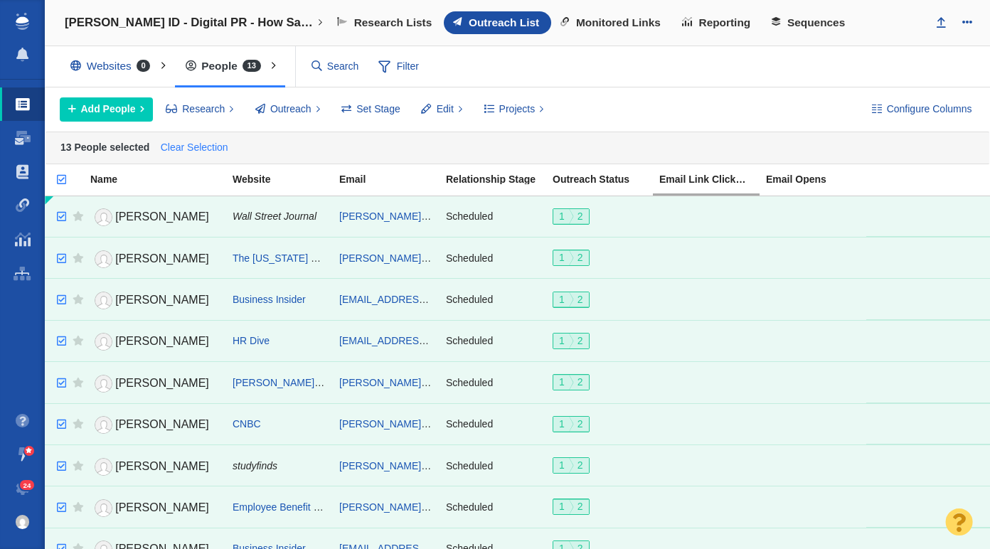
click at [187, 145] on link "Clear Selection" at bounding box center [194, 147] width 74 height 21
checkbox input "false"
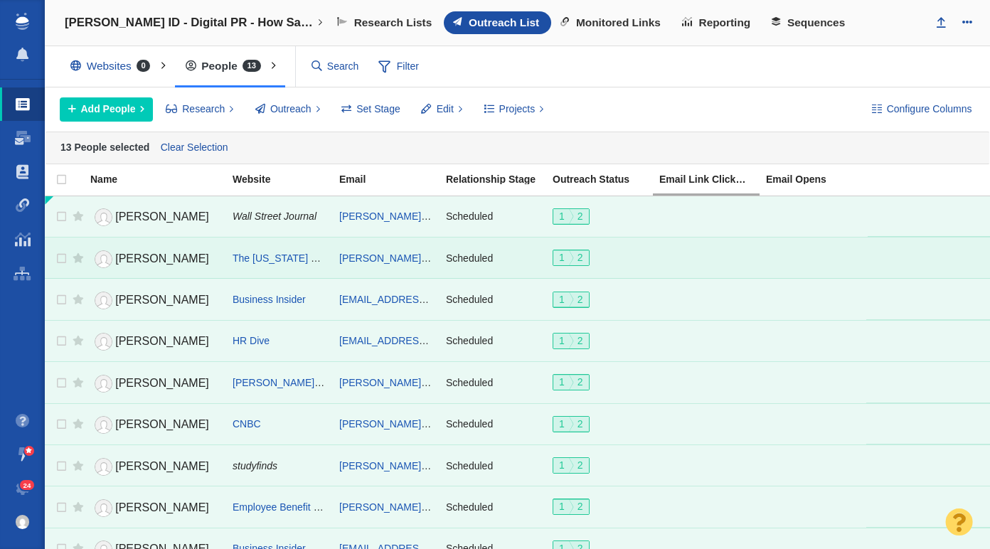
checkbox input "false"
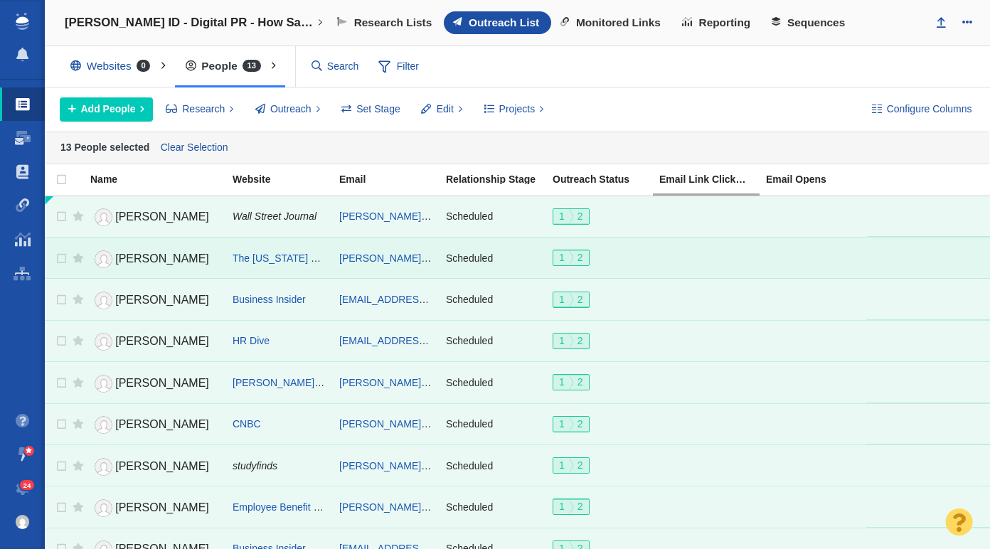
checkbox input "false"
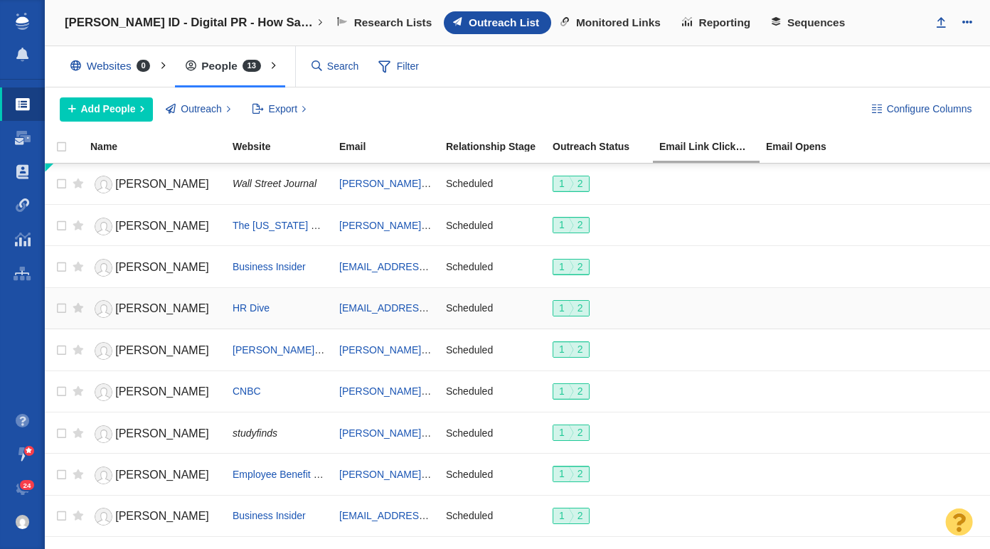
scroll to position [0, 0]
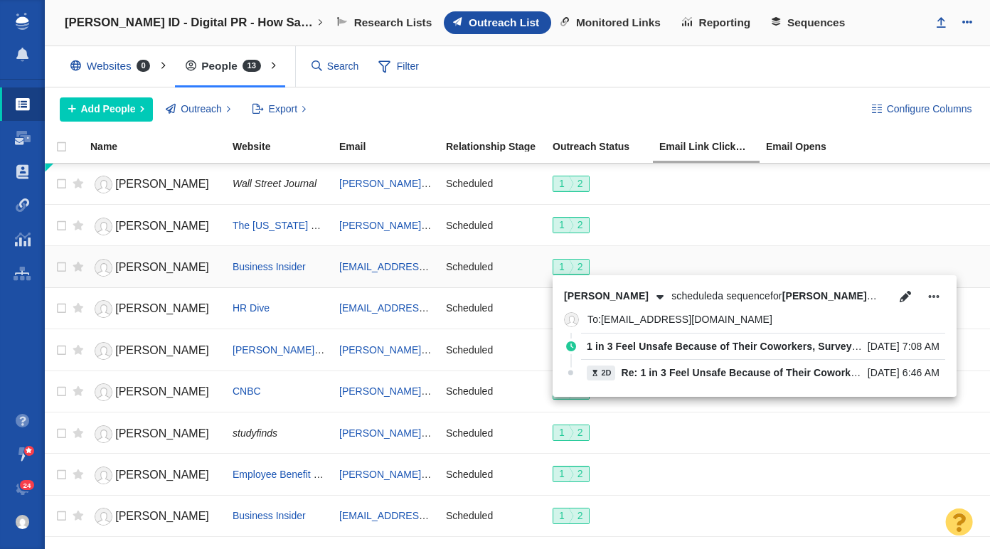
click at [562, 268] on span "1" at bounding box center [562, 266] width 6 height 11
click at [935, 295] on icon "button" at bounding box center [934, 296] width 14 height 11
click at [898, 328] on li "Pause Sequence" at bounding box center [905, 325] width 94 height 23
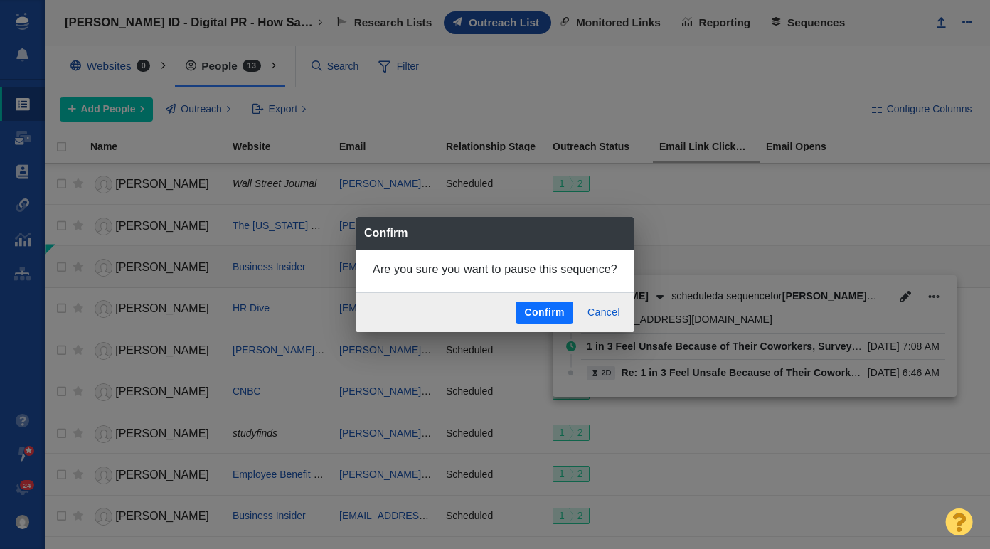
click at [551, 314] on button "Confirm" at bounding box center [544, 313] width 57 height 23
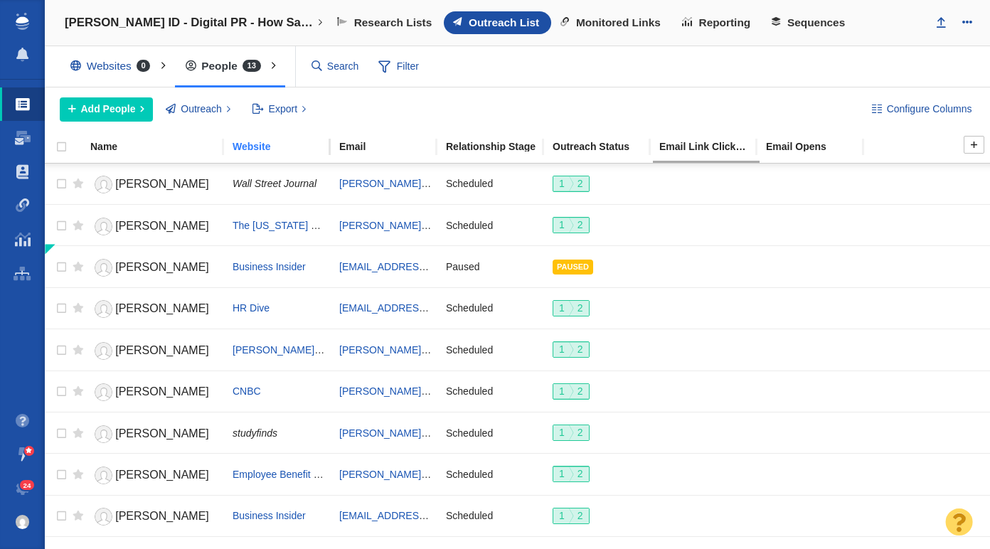
click at [272, 152] on link "Website" at bounding box center [285, 148] width 105 height 12
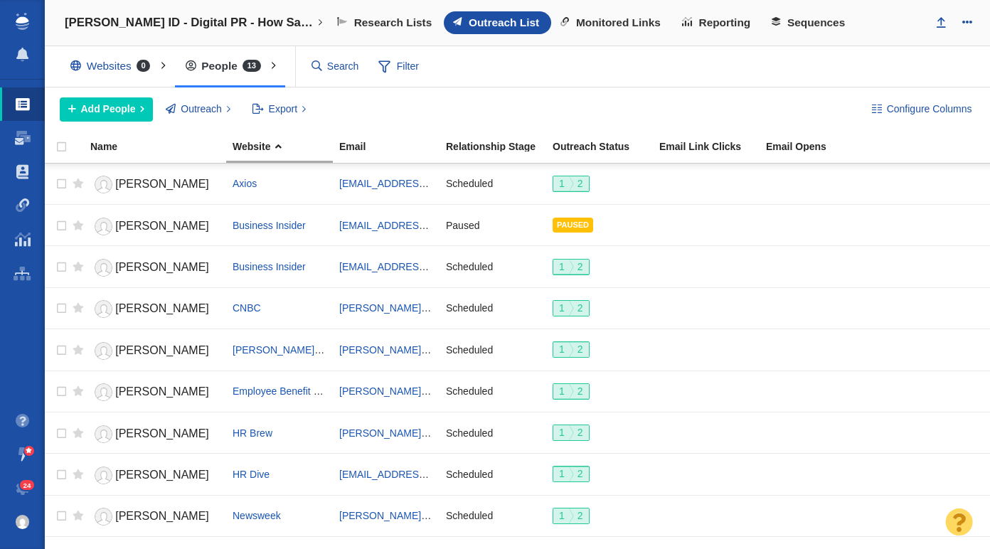
click at [449, 107] on div "Add People Add a Person Add From List of URLs Import from CSV Outreach No Conta…" at bounding box center [454, 109] width 789 height 24
